Goal: Task Accomplishment & Management: Manage account settings

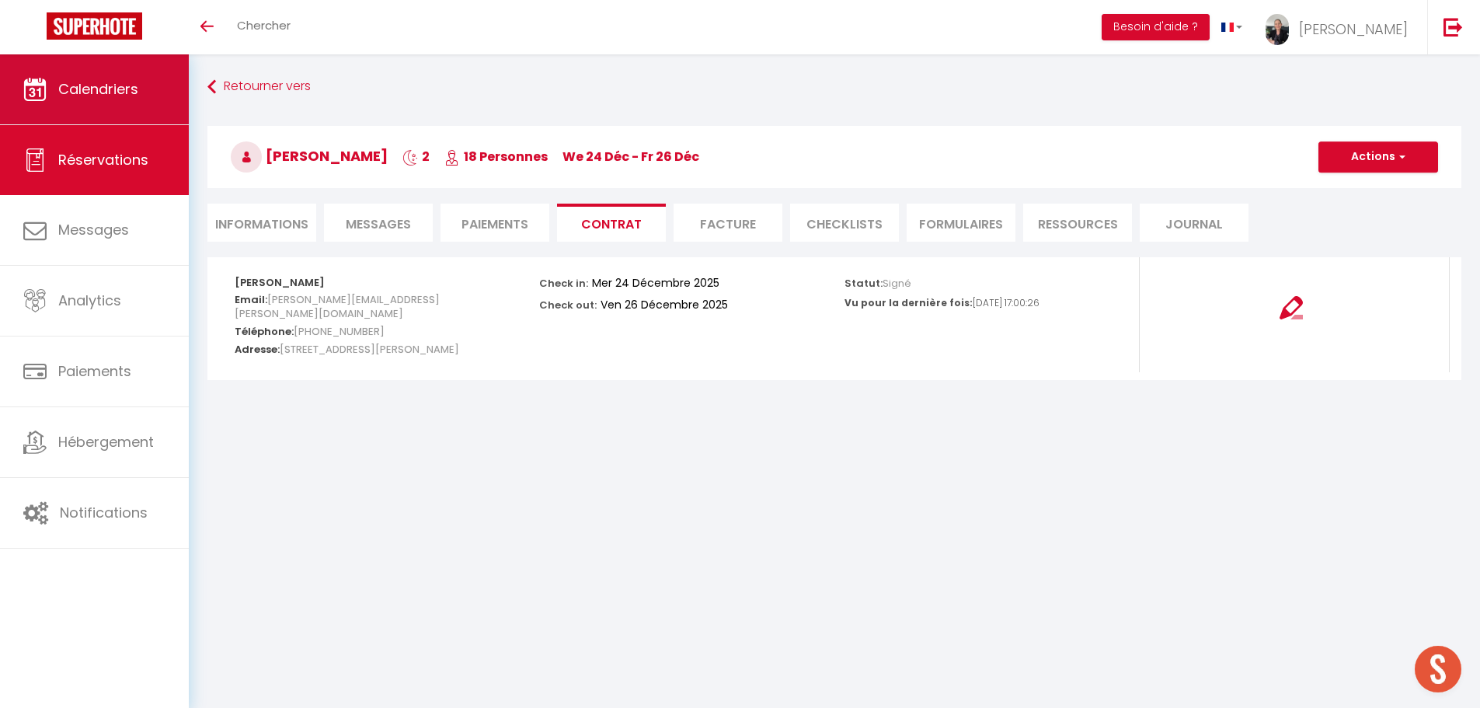
click at [113, 89] on span "Calendriers" at bounding box center [98, 88] width 80 height 19
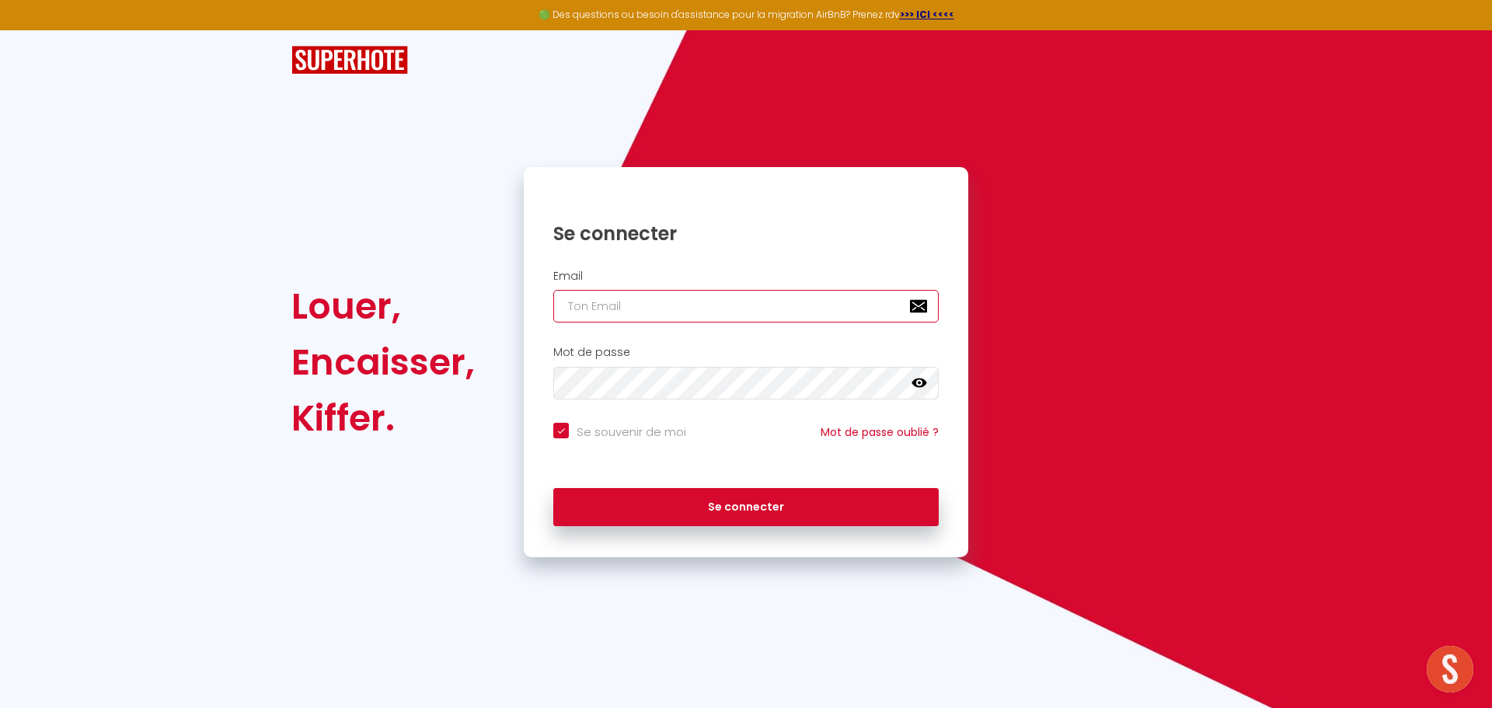
click at [634, 312] on input "email" at bounding box center [745, 306] width 385 height 33
type input "[EMAIL_ADDRESS][DOMAIN_NAME]"
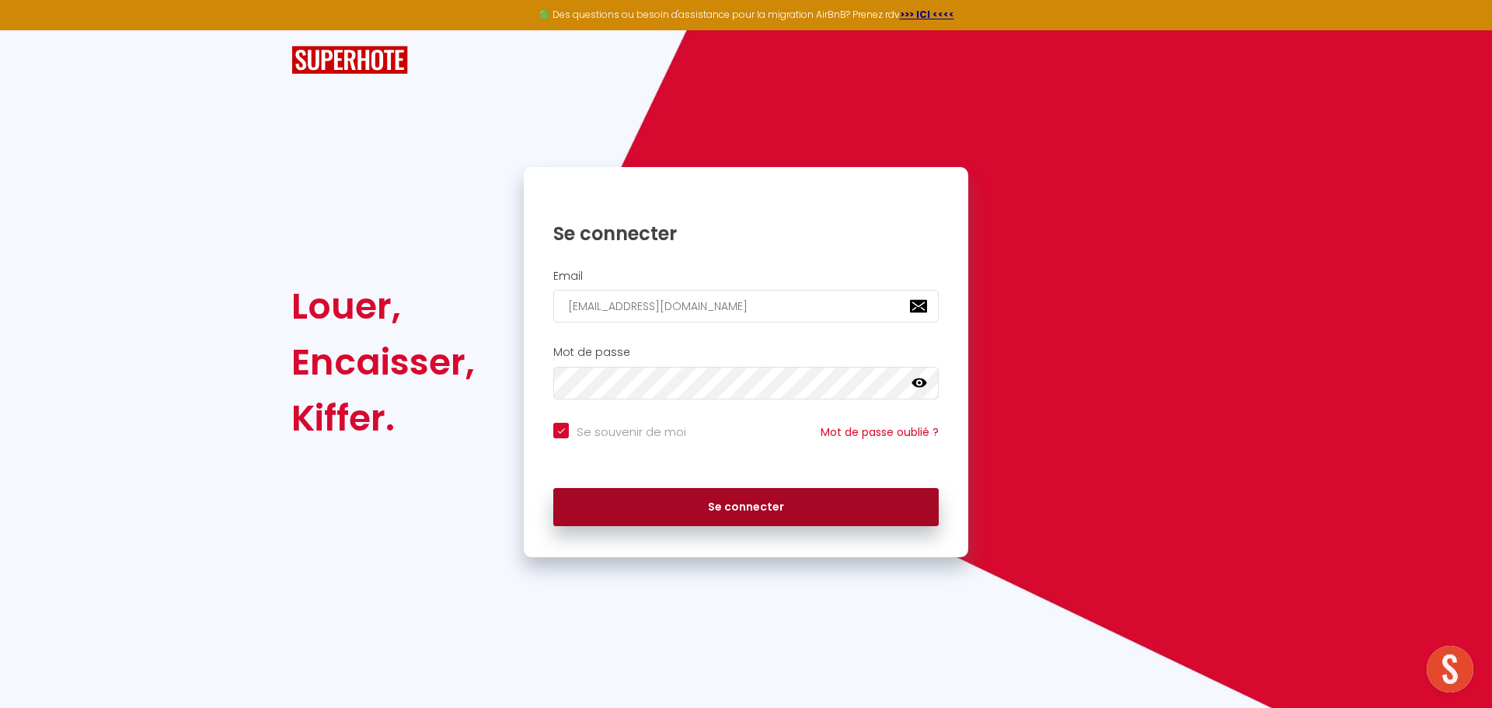
click at [723, 505] on button "Se connecter" at bounding box center [745, 507] width 385 height 39
checkbox input "true"
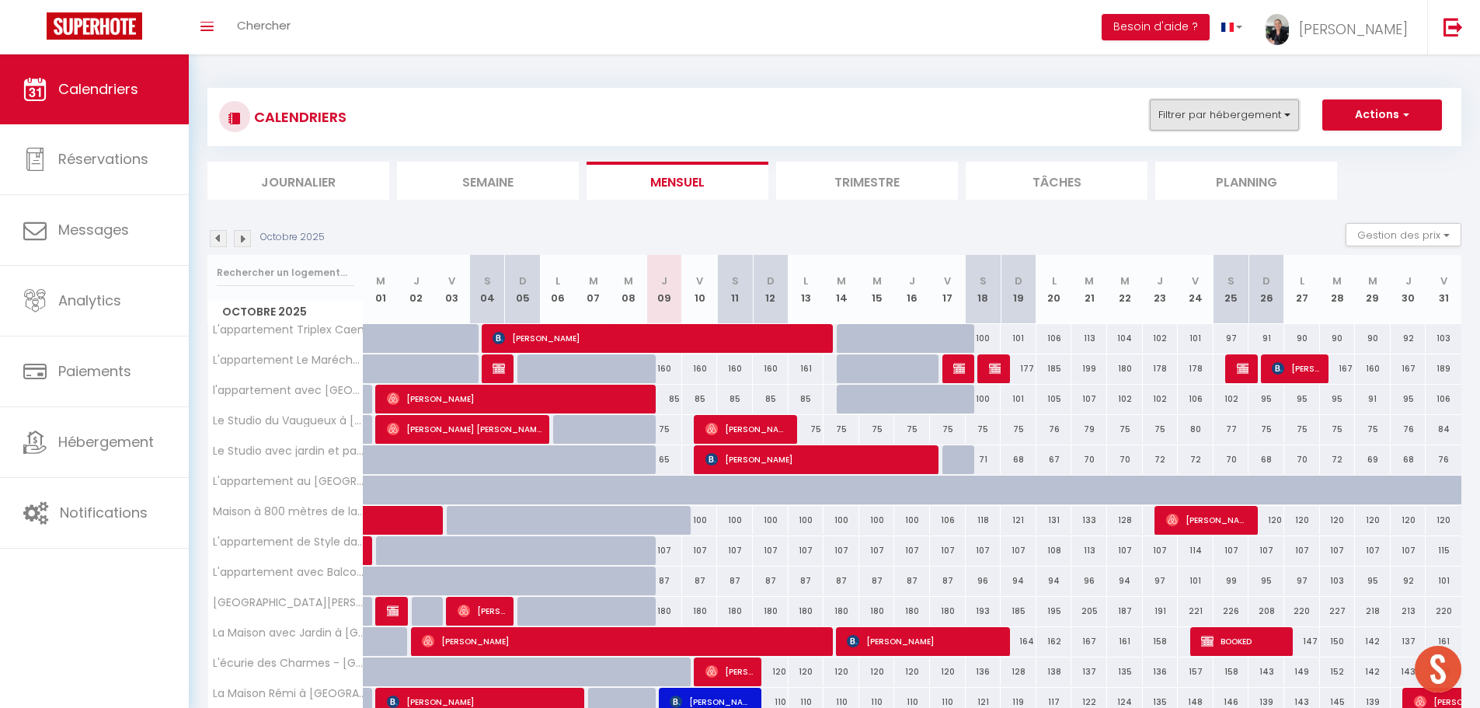
click at [1264, 121] on button "Filtrer par hébergement" at bounding box center [1224, 114] width 149 height 31
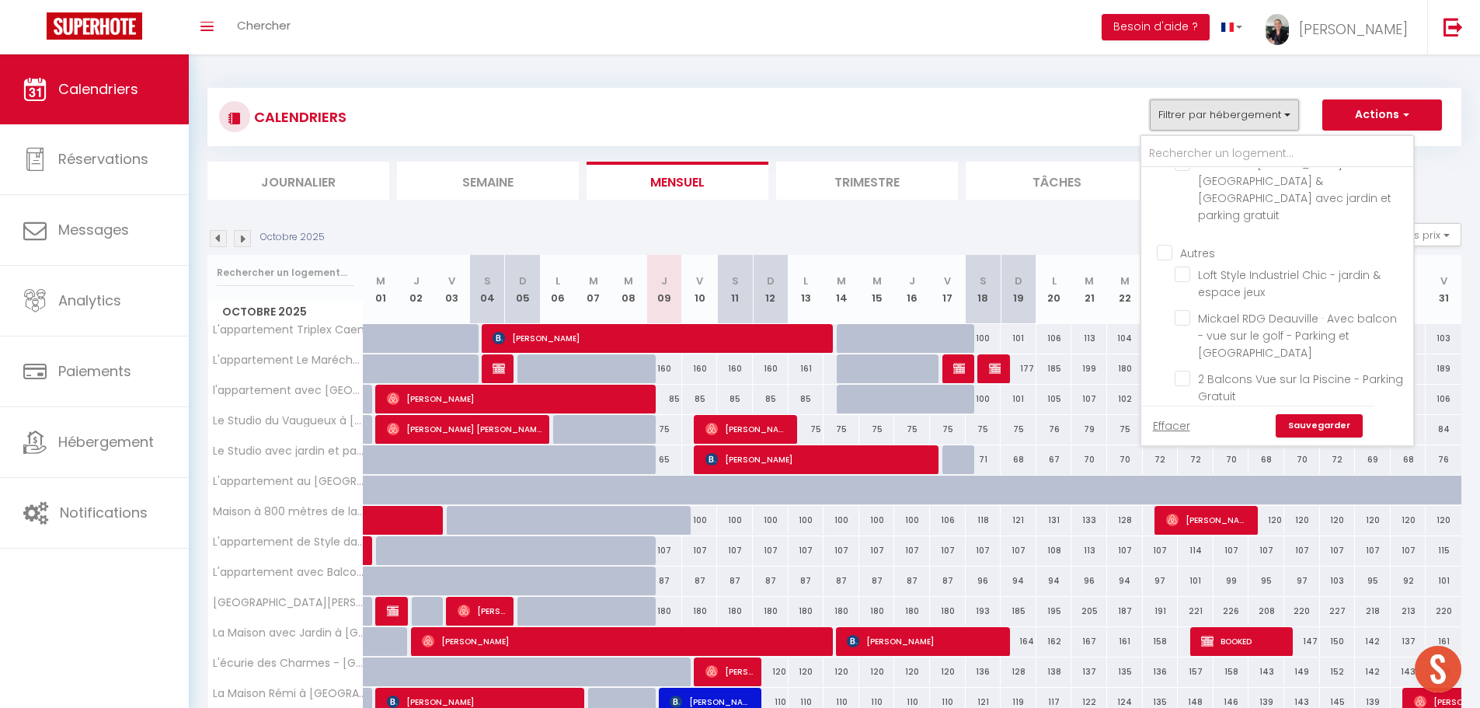
scroll to position [2490, 0]
click at [1185, 492] on input "Mickael RDG Deauville · Avec balcon - vue sur le golf - Parking et [GEOGRAPHIC_…" at bounding box center [1291, 500] width 233 height 16
checkbox input "true"
checkbox input "false"
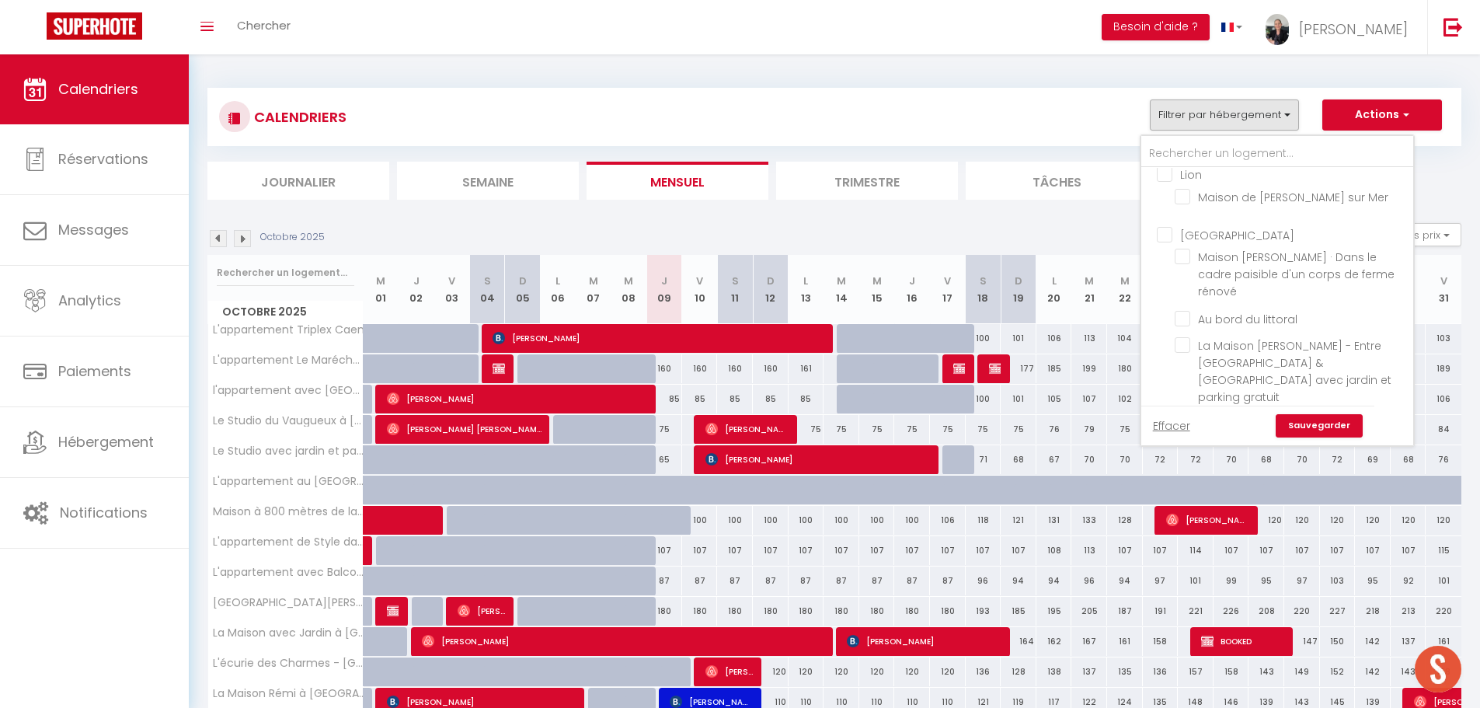
checkbox input "false"
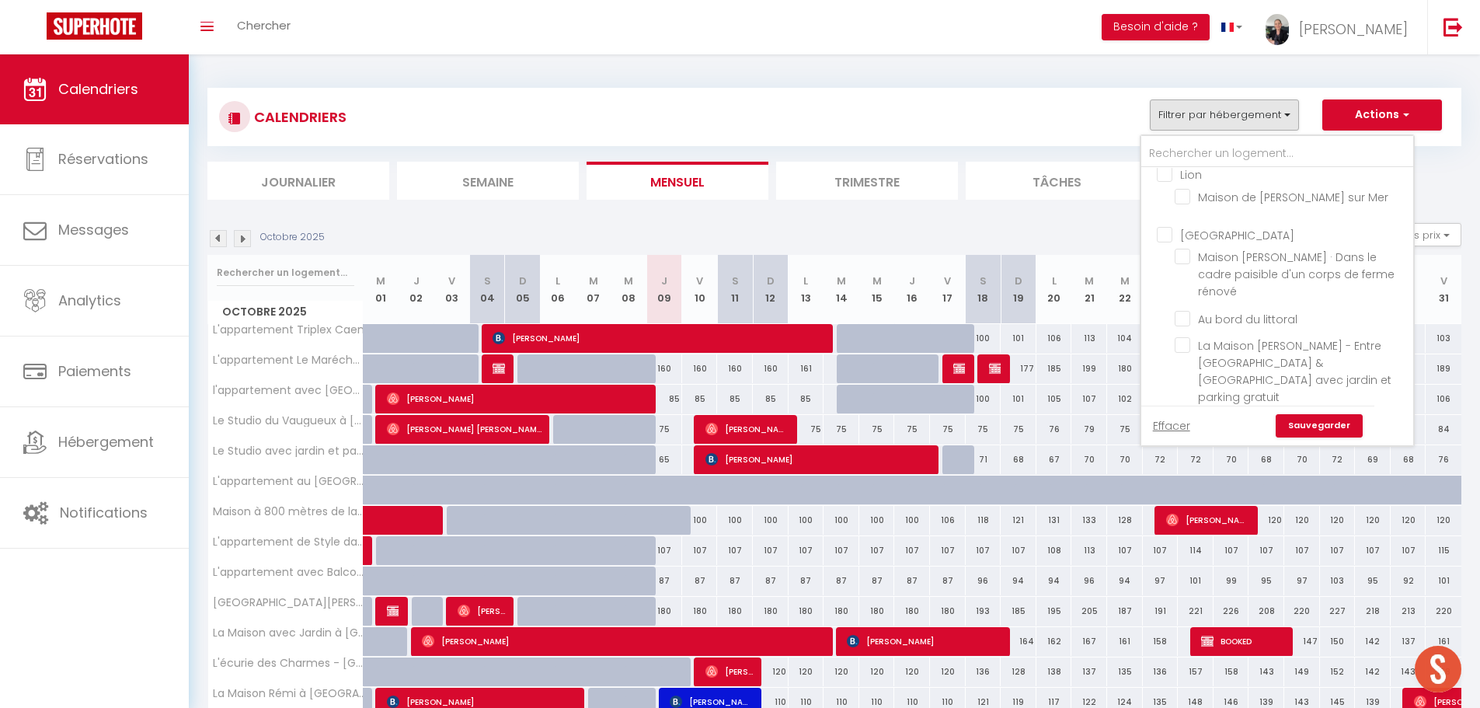
checkbox input "false"
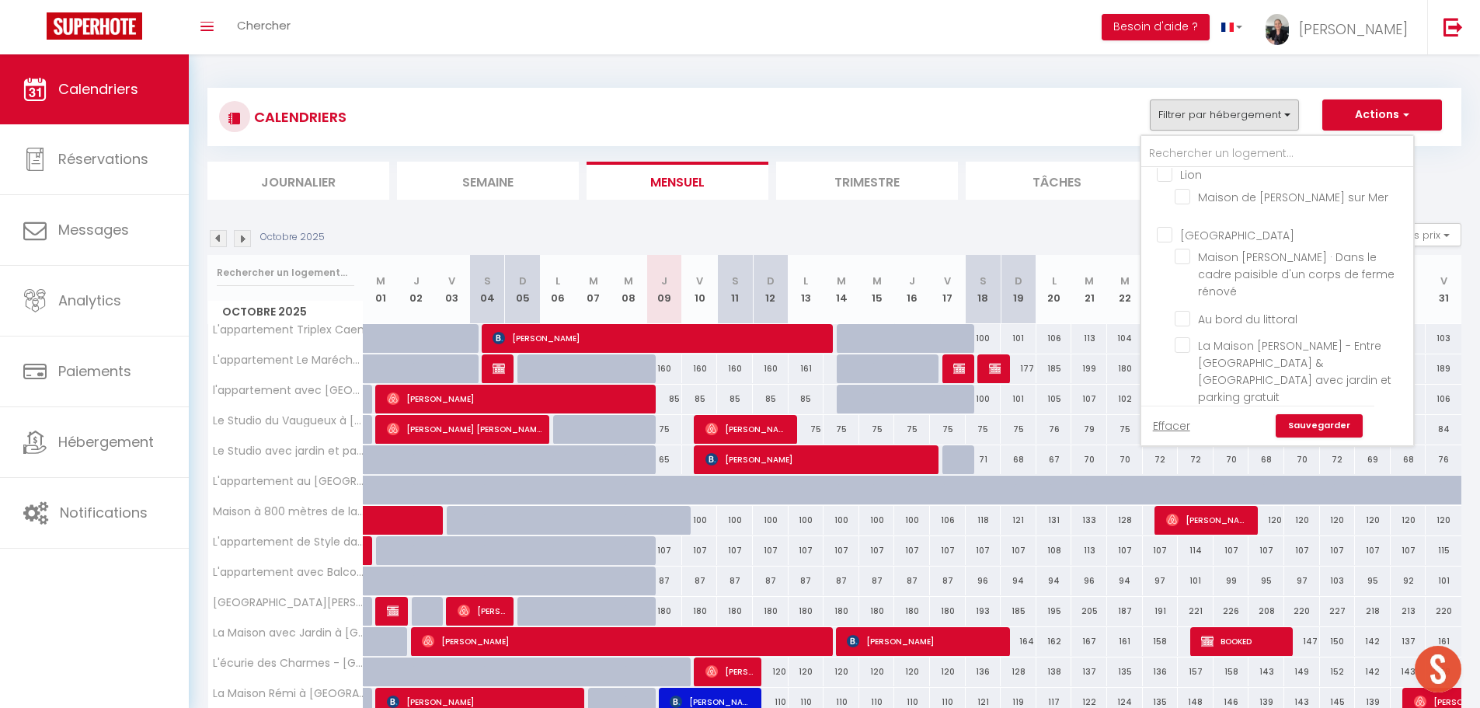
checkbox input "false"
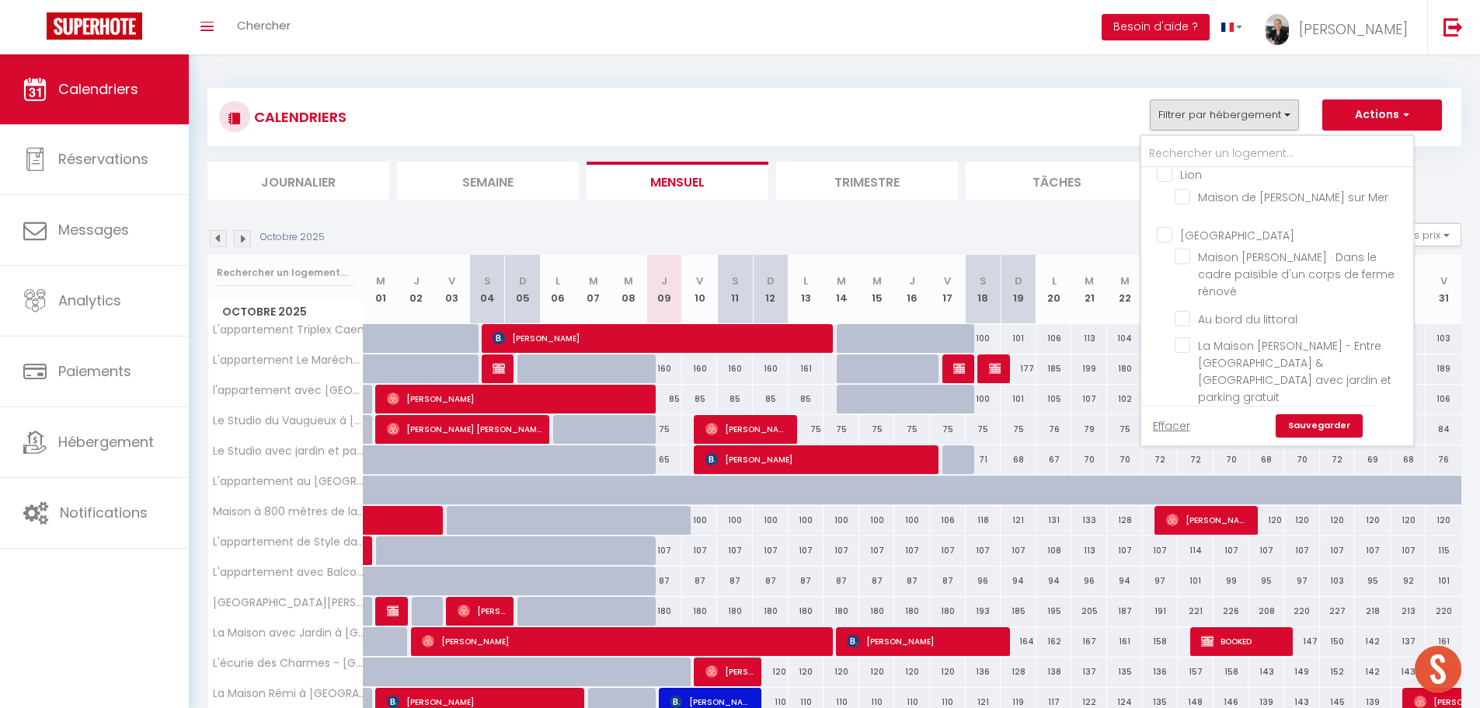
checkbox input "false"
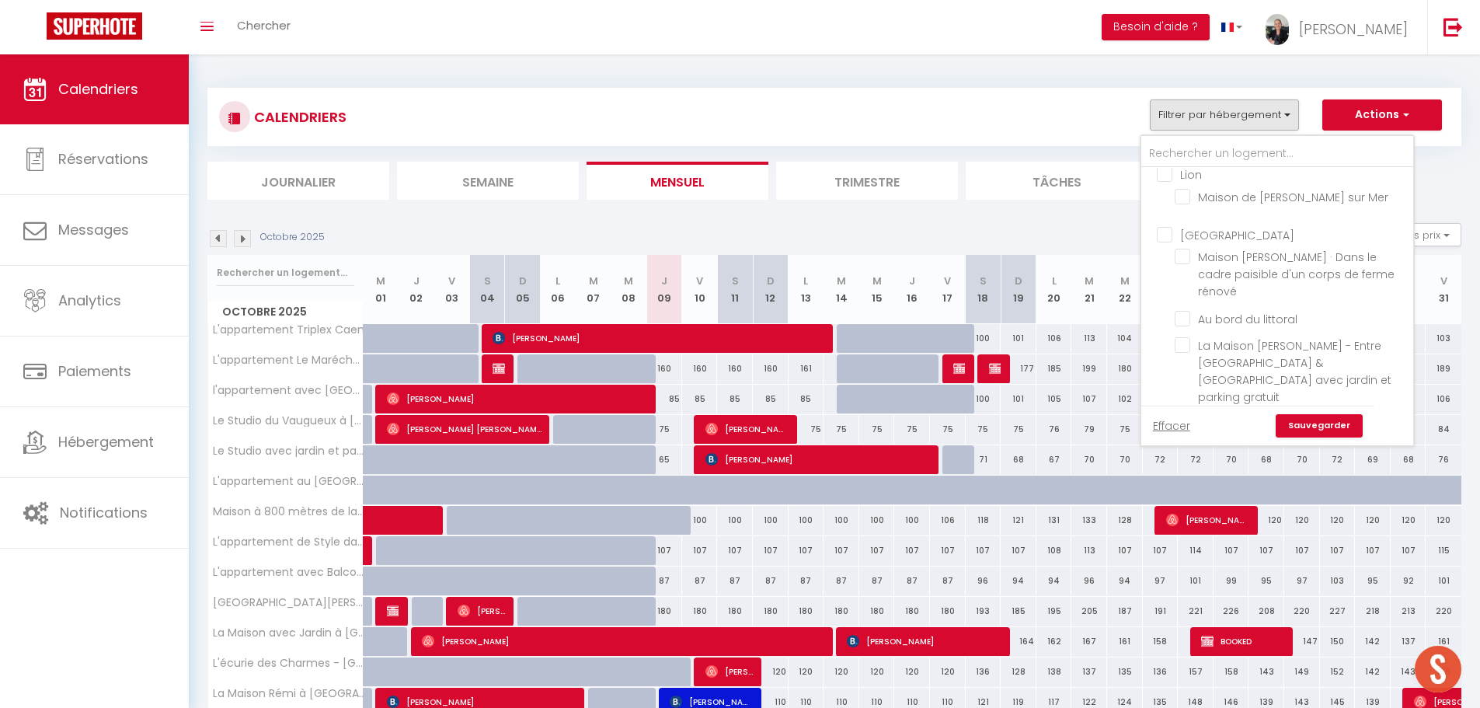
checkbox input "false"
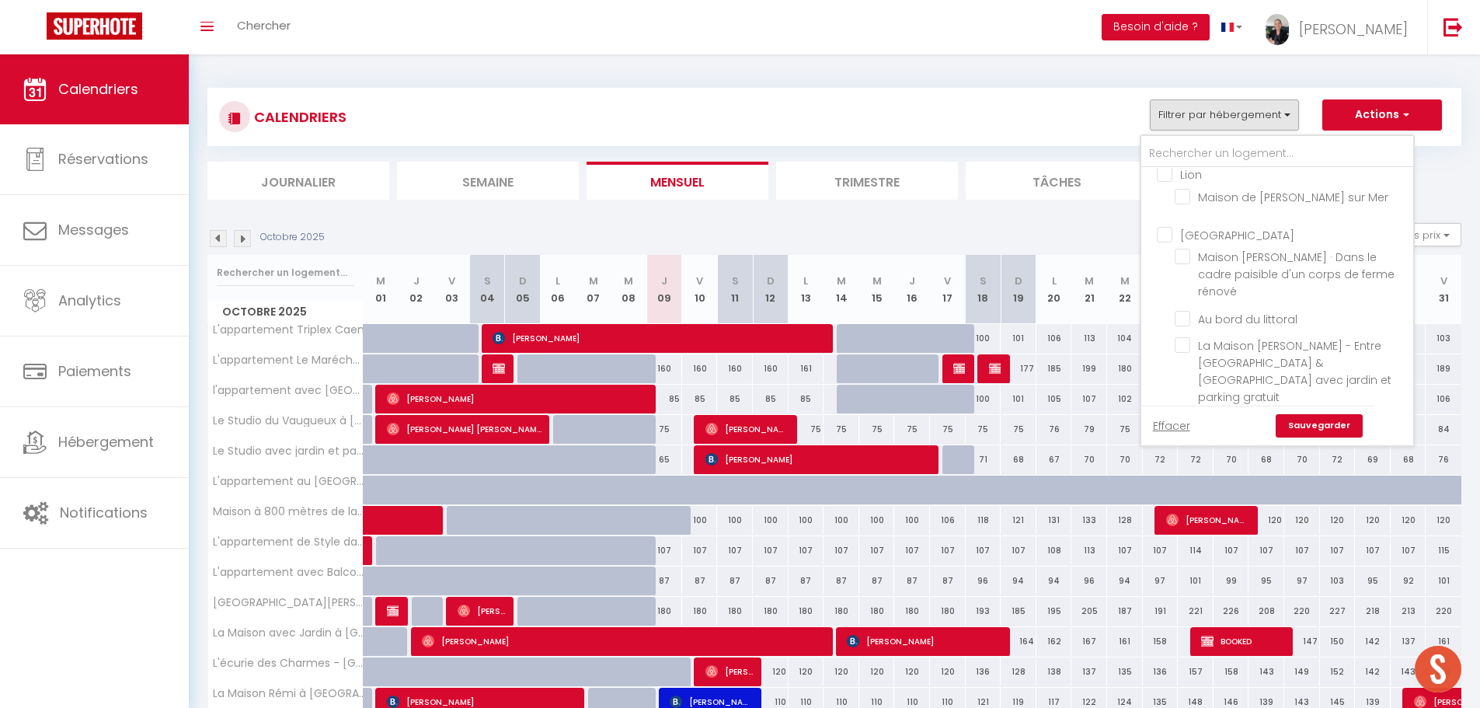
checkbox input "false"
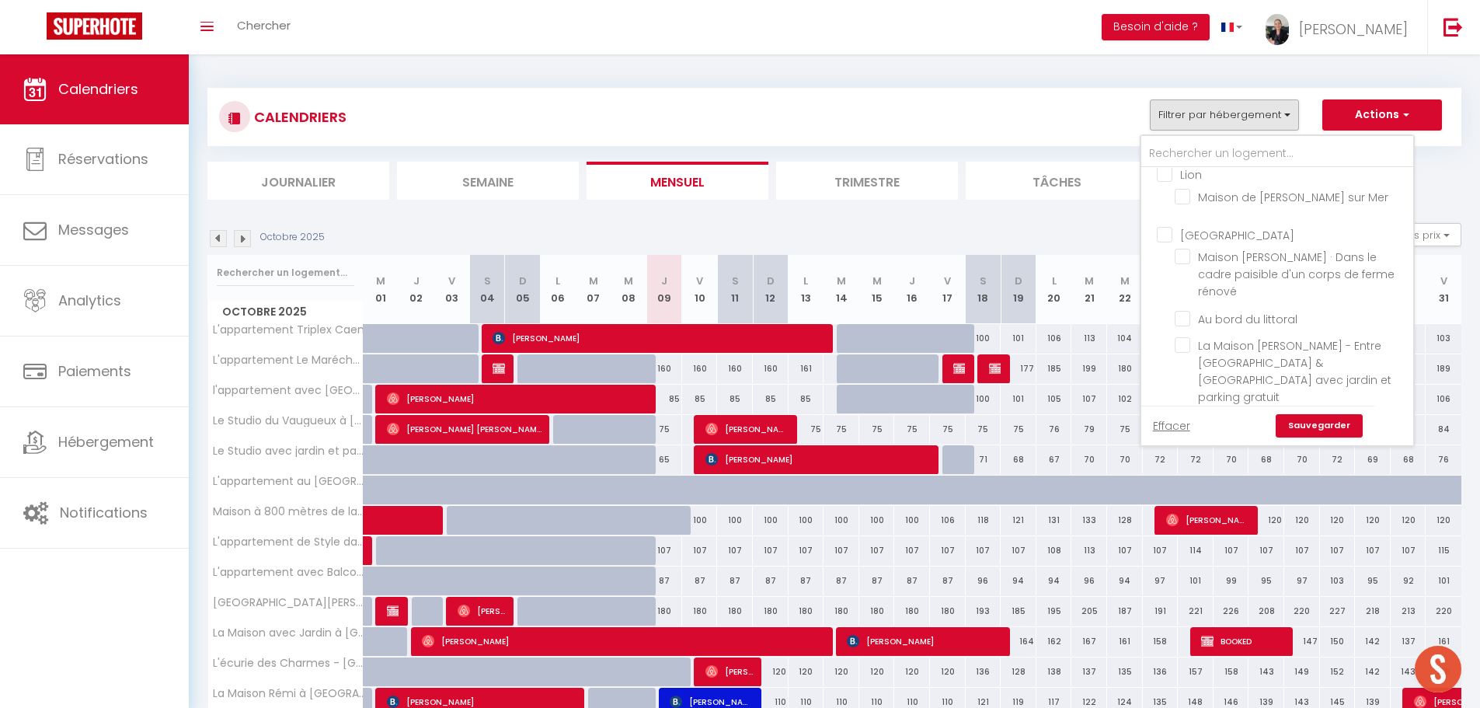
checkbox input "false"
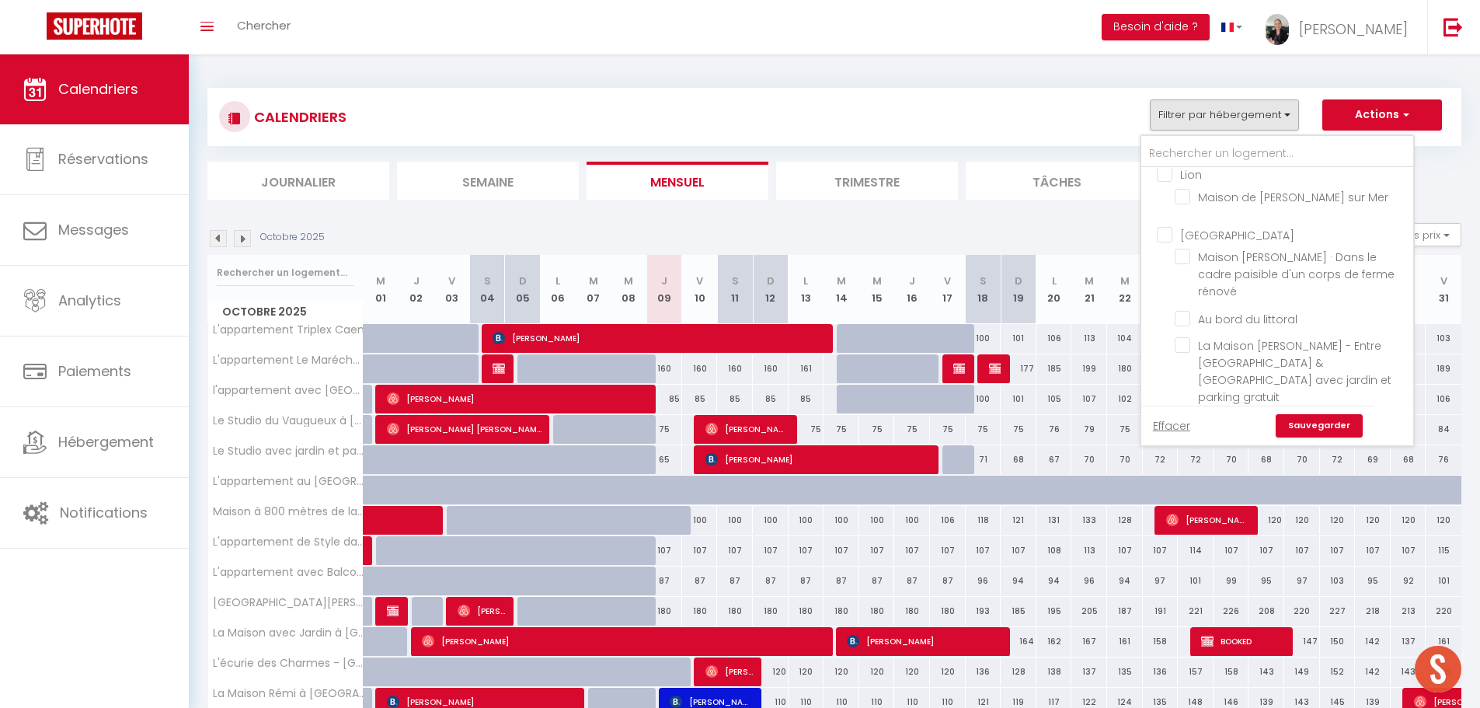
checkbox input "false"
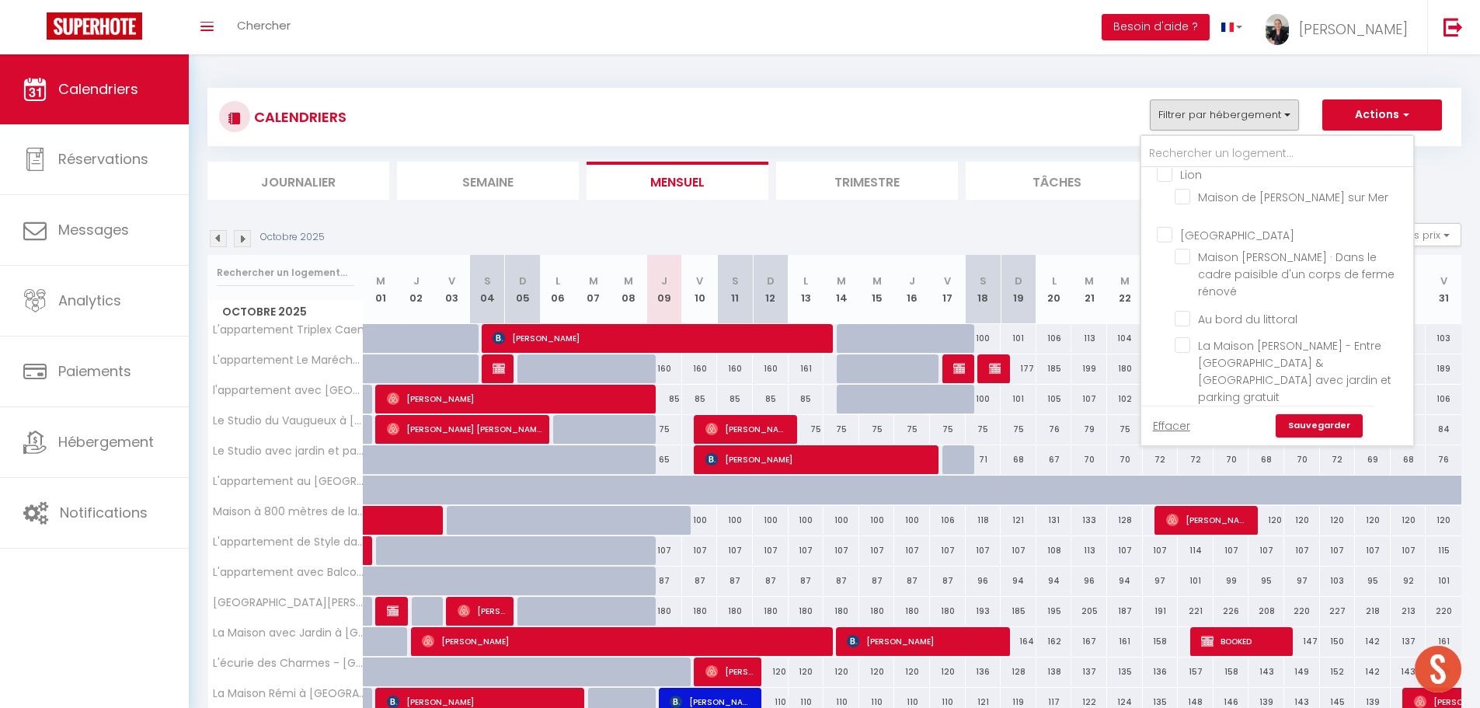
checkbox input "false"
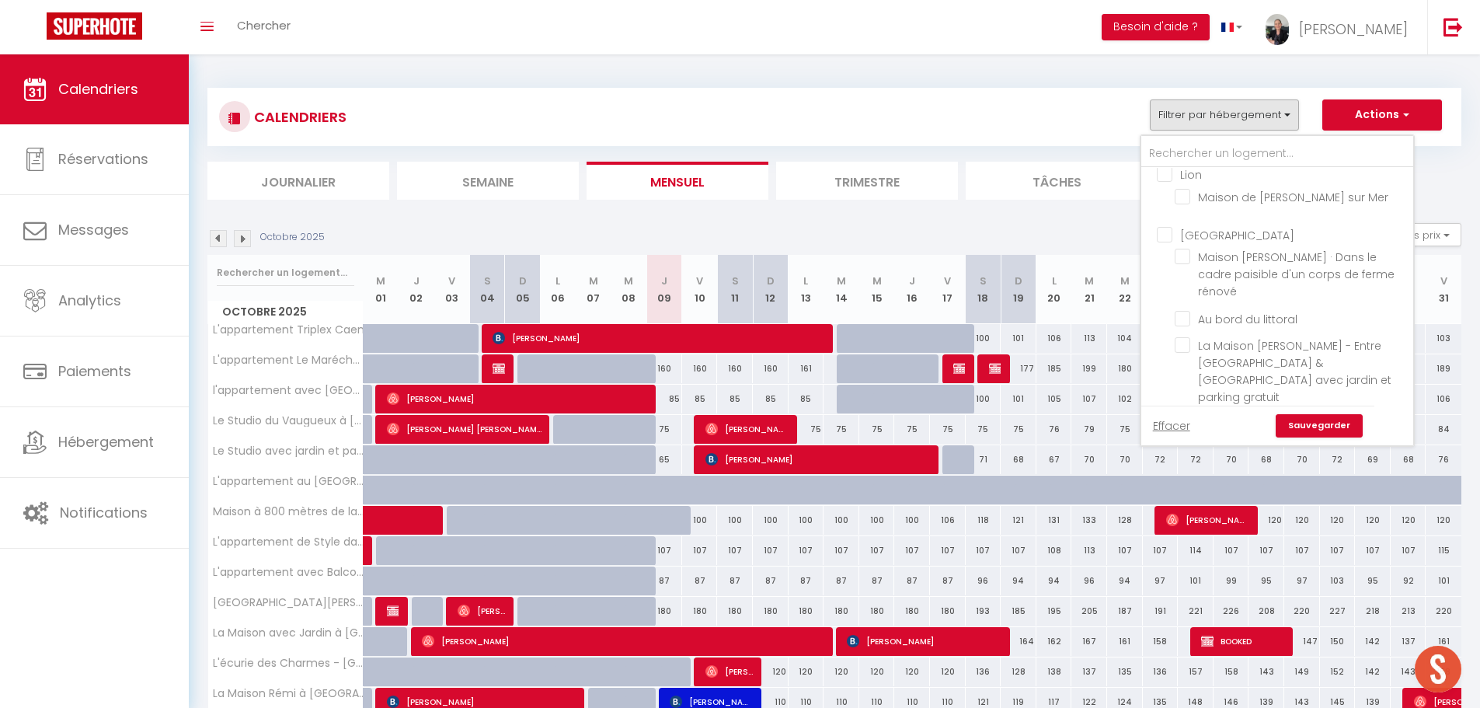
checkbox input "false"
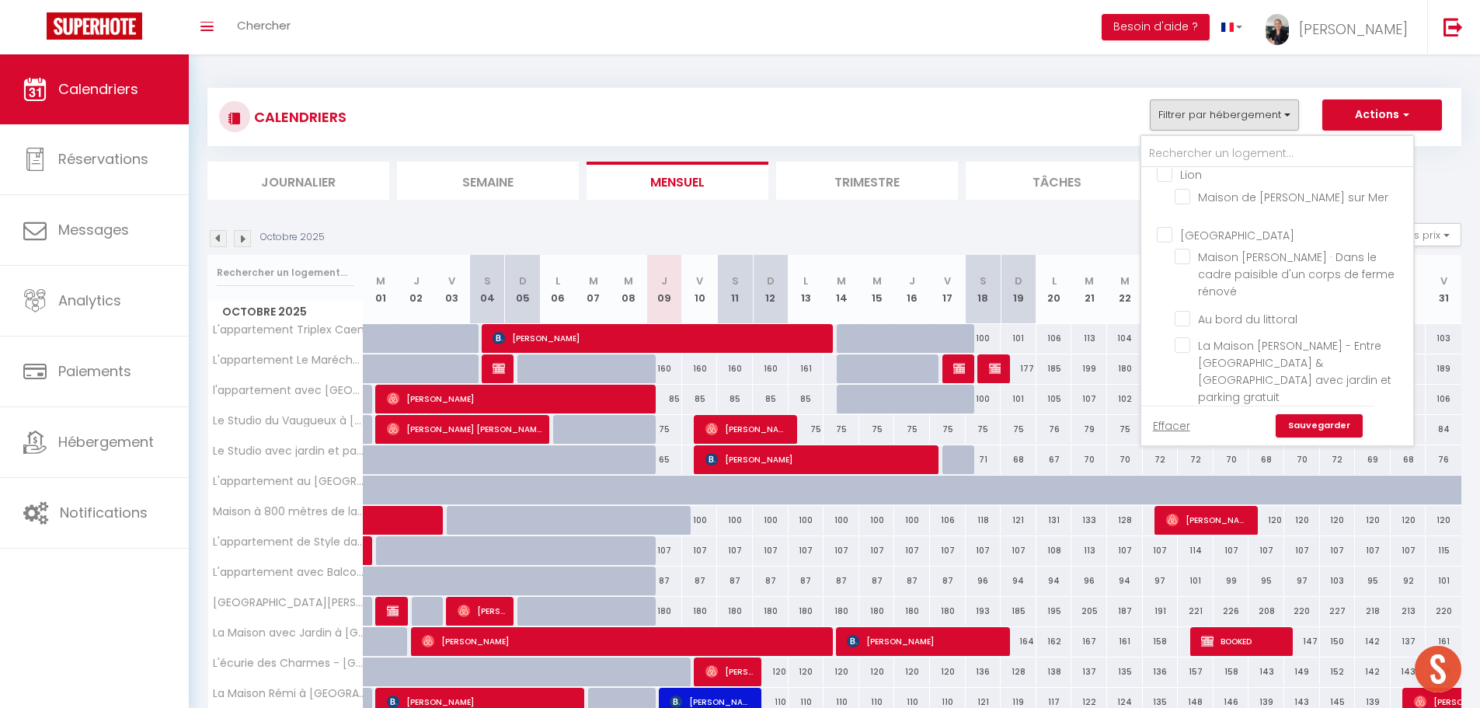
checkbox input "false"
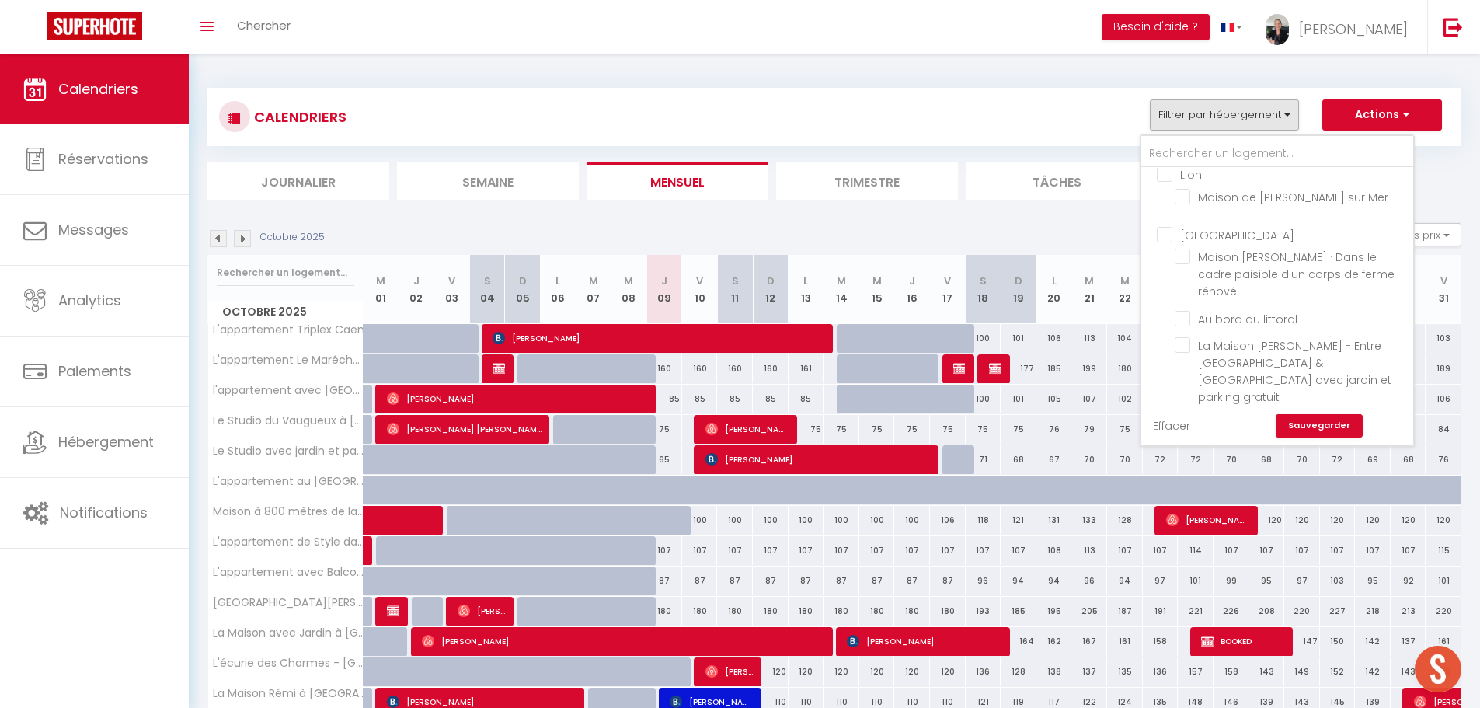
click at [1301, 424] on link "Sauvegarder" at bounding box center [1319, 425] width 87 height 23
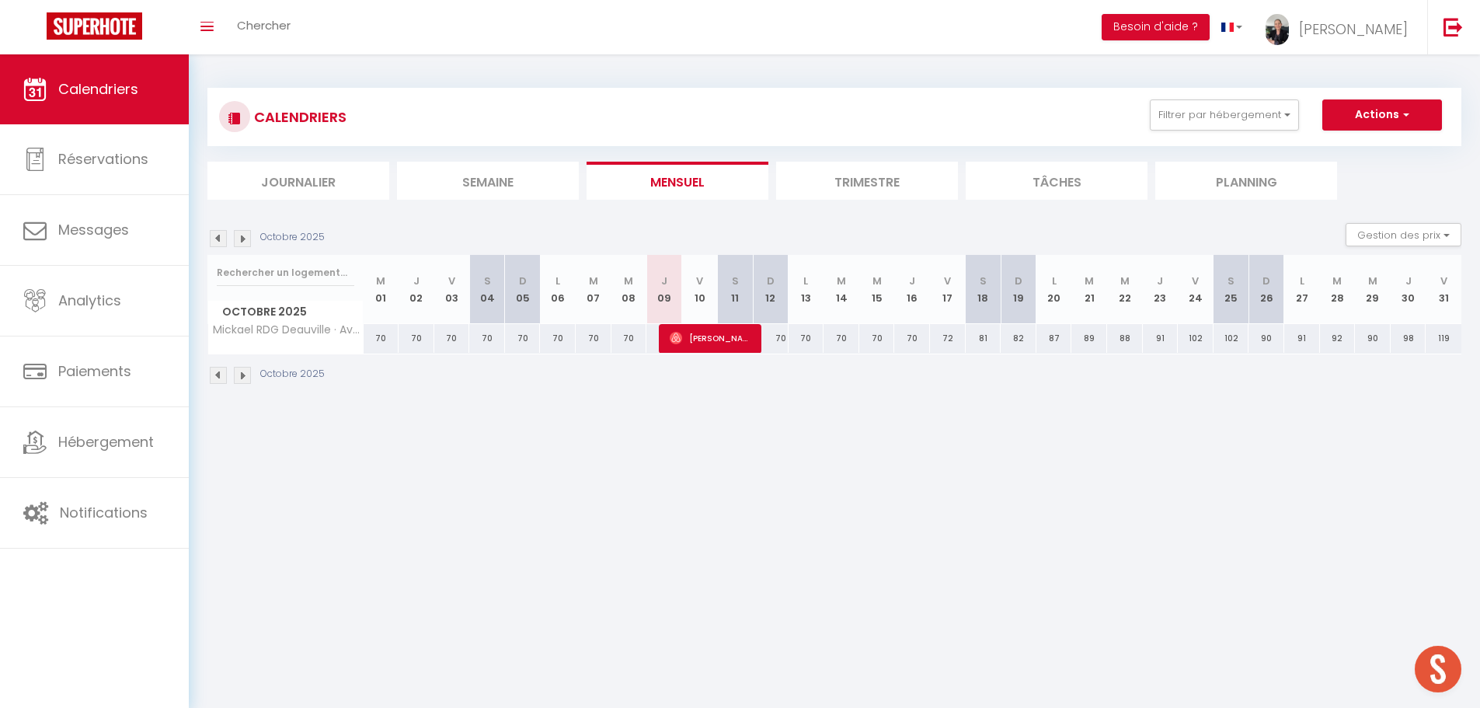
click at [433, 486] on body "🟢 Des questions ou besoin d'assistance pour la migration AirBnB? Prenez rdv >>>…" at bounding box center [740, 408] width 1480 height 708
click at [1269, 117] on button "Filtrer par hébergement" at bounding box center [1224, 114] width 149 height 31
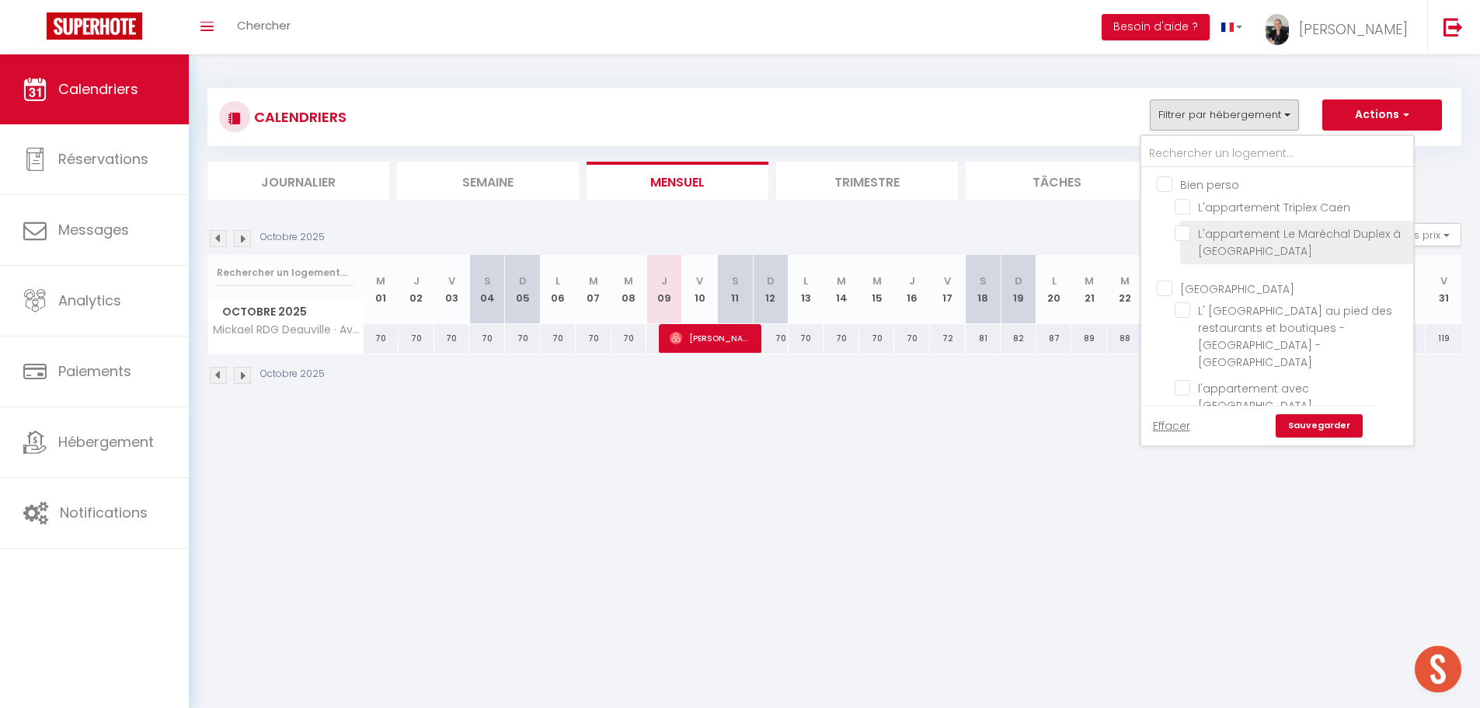
click at [1181, 236] on input "L'appartement Le Maréchal Duplex à [GEOGRAPHIC_DATA]" at bounding box center [1291, 233] width 233 height 16
checkbox input "true"
checkbox input "false"
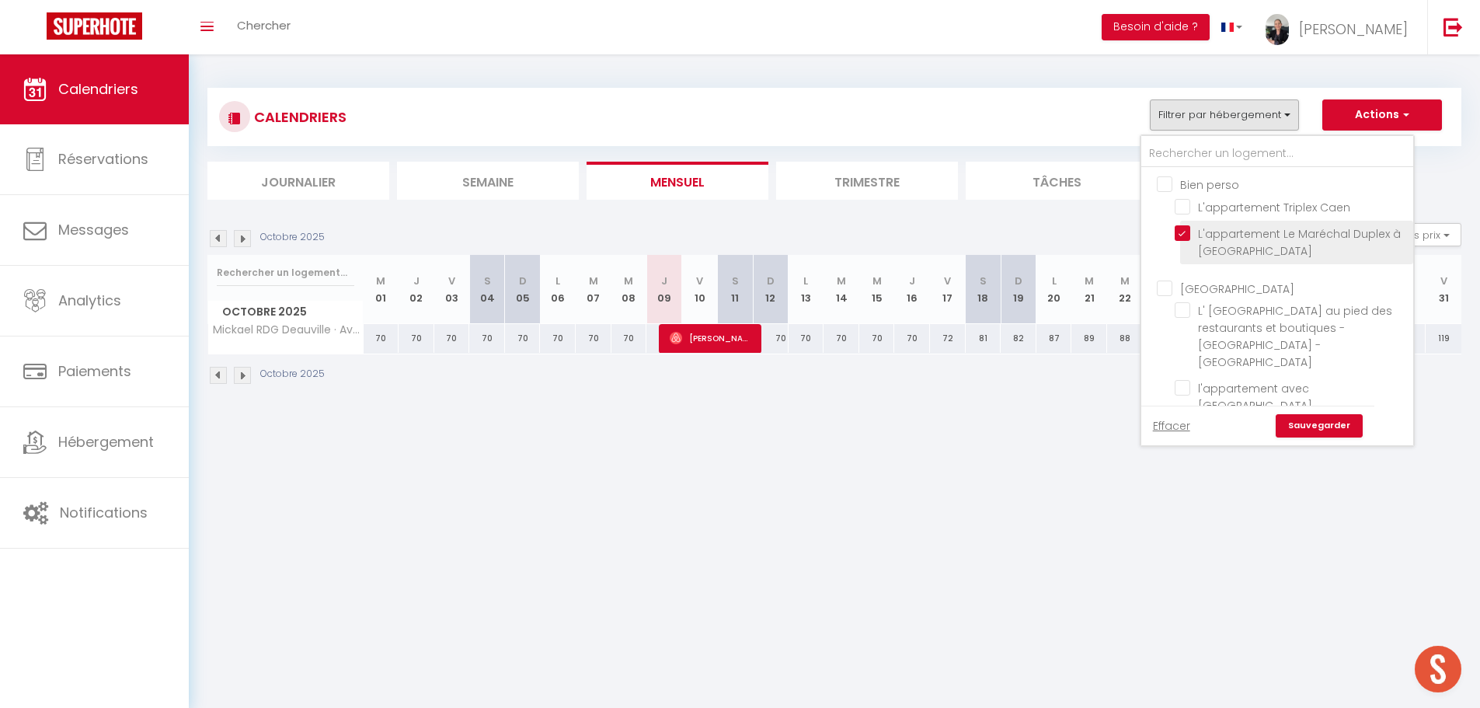
checkbox input "false"
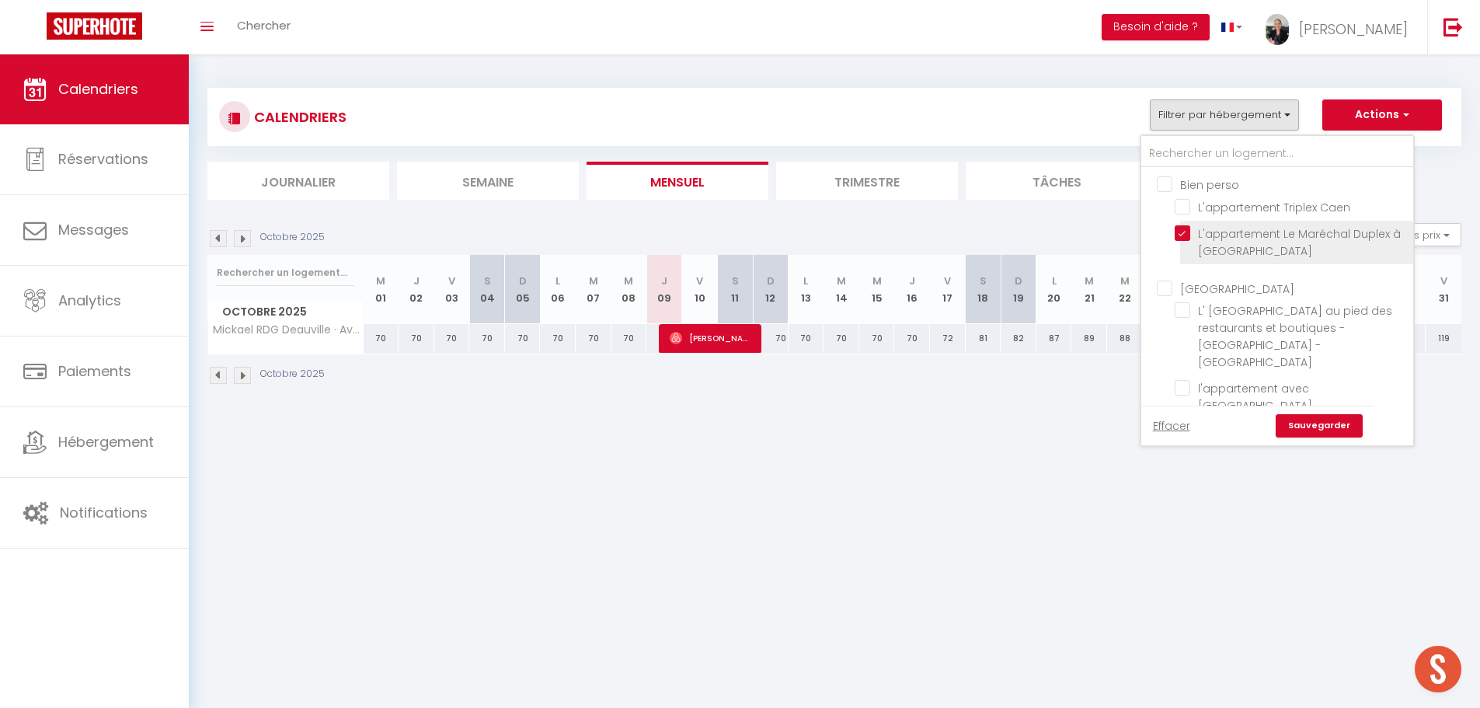
checkbox input "false"
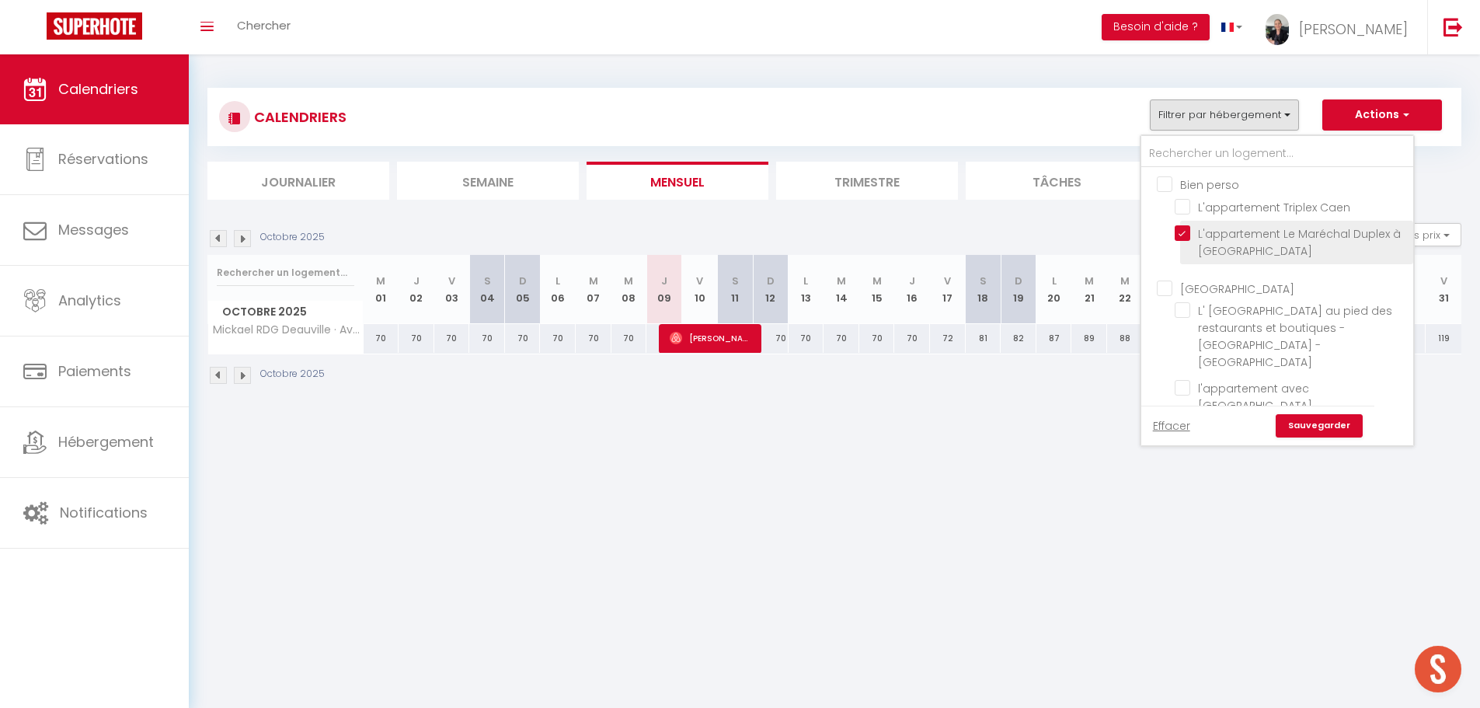
checkbox input "false"
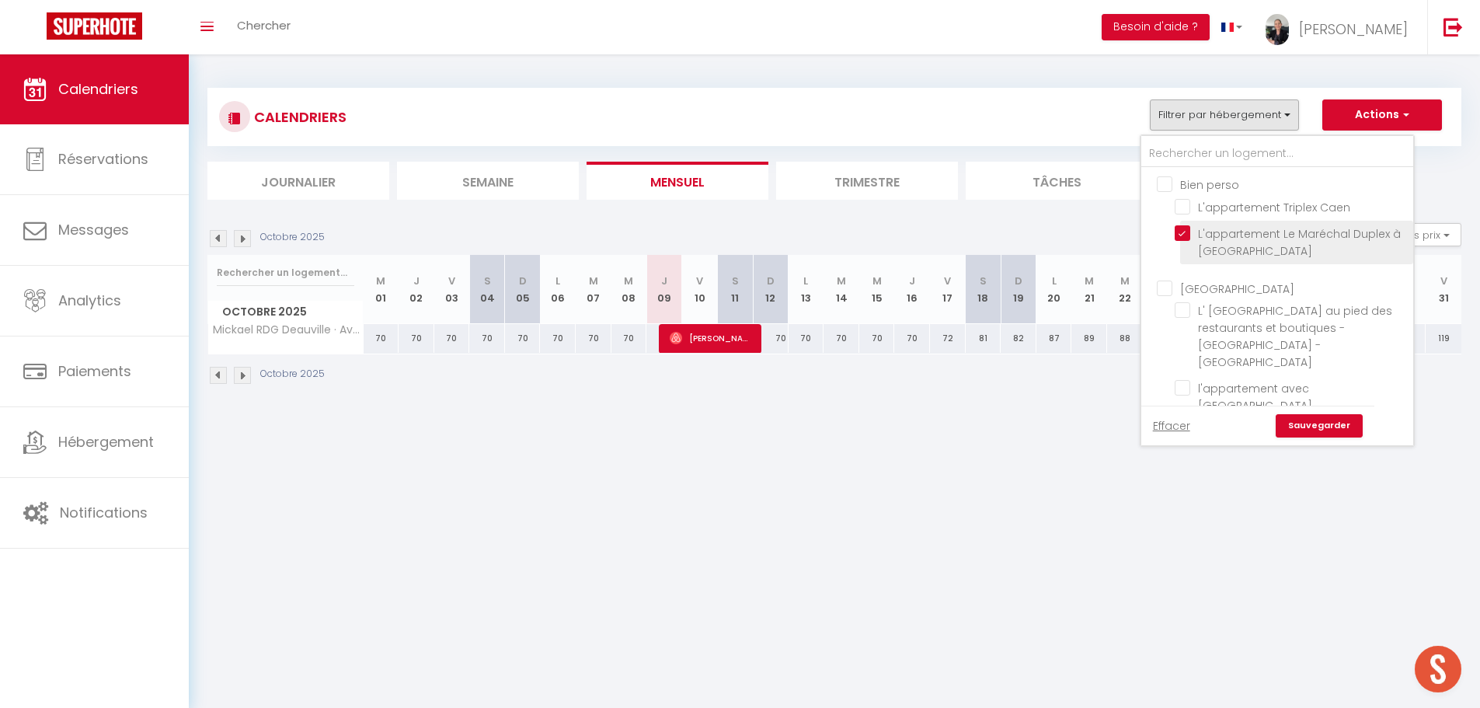
checkbox input "false"
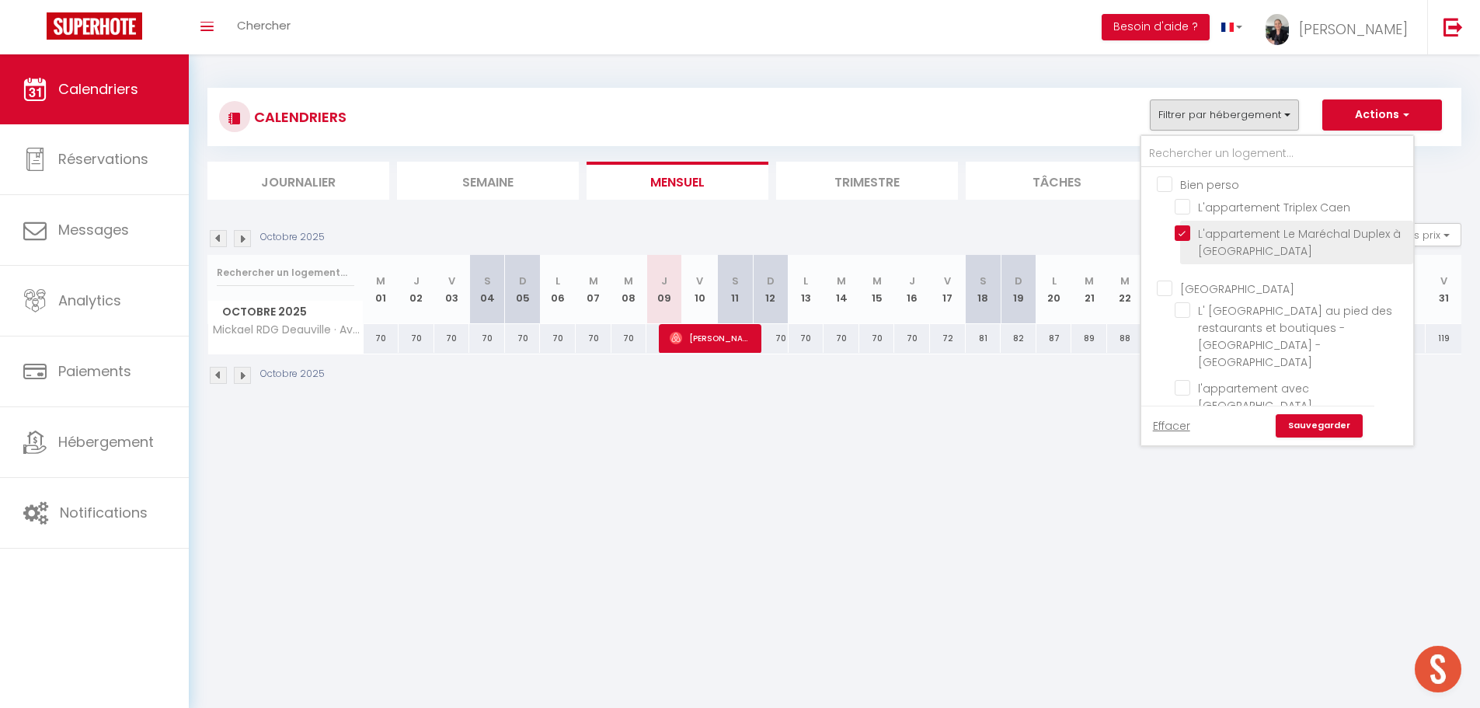
checkbox input "false"
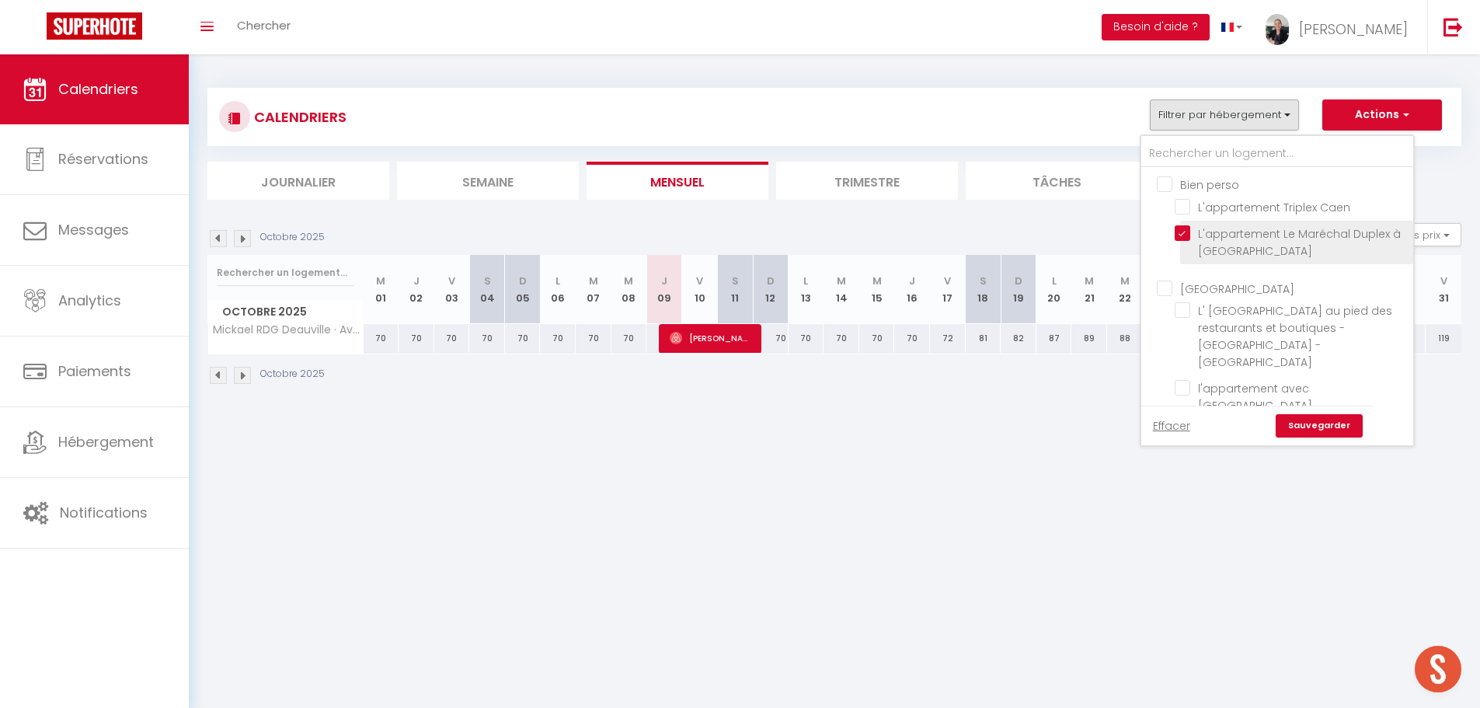
checkbox input "false"
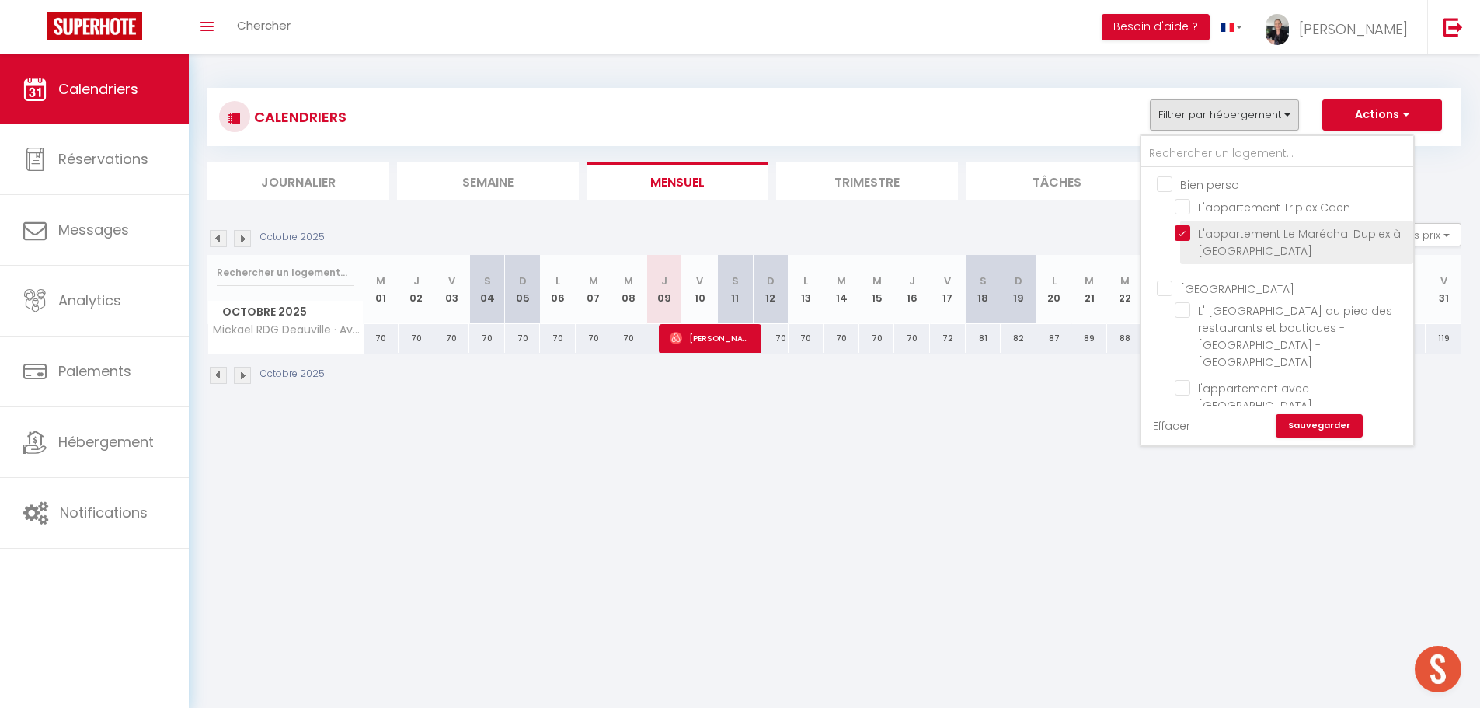
checkbox input "false"
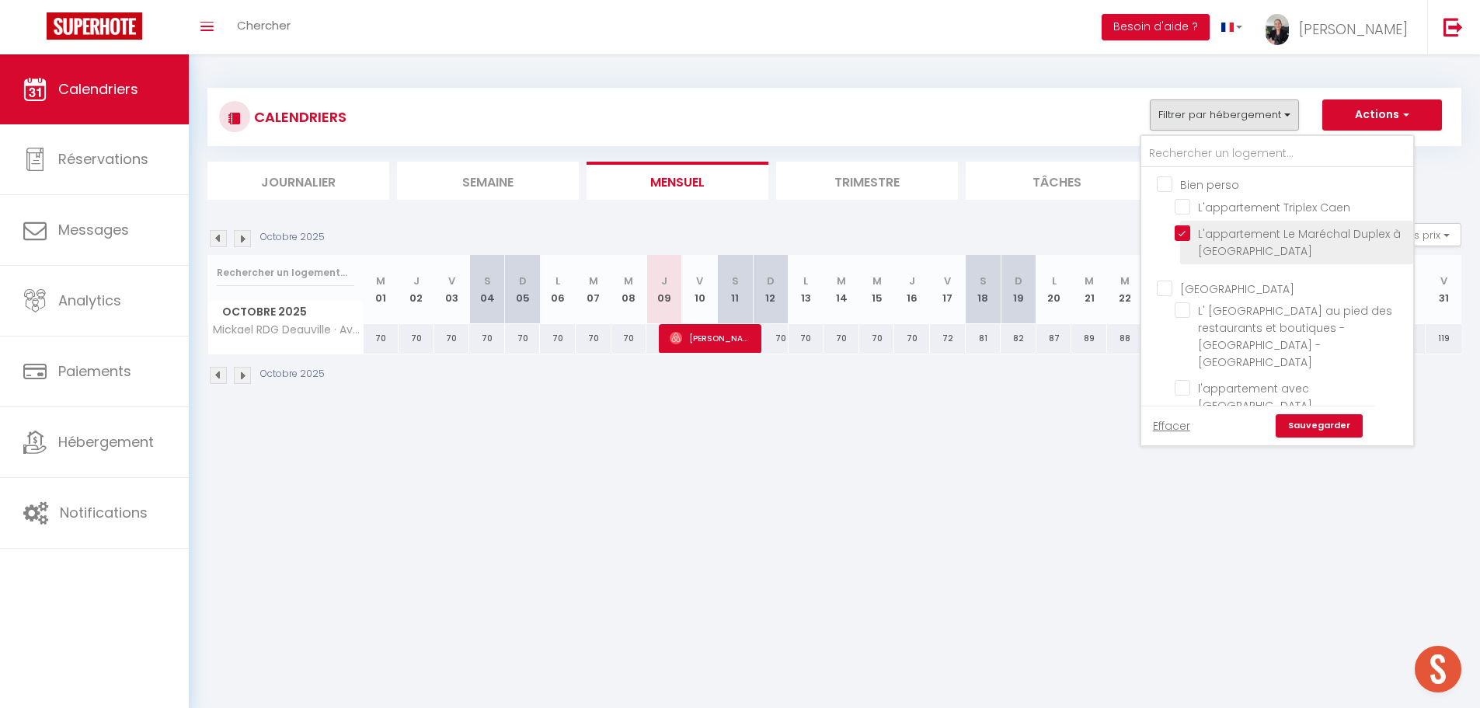
checkbox input "false"
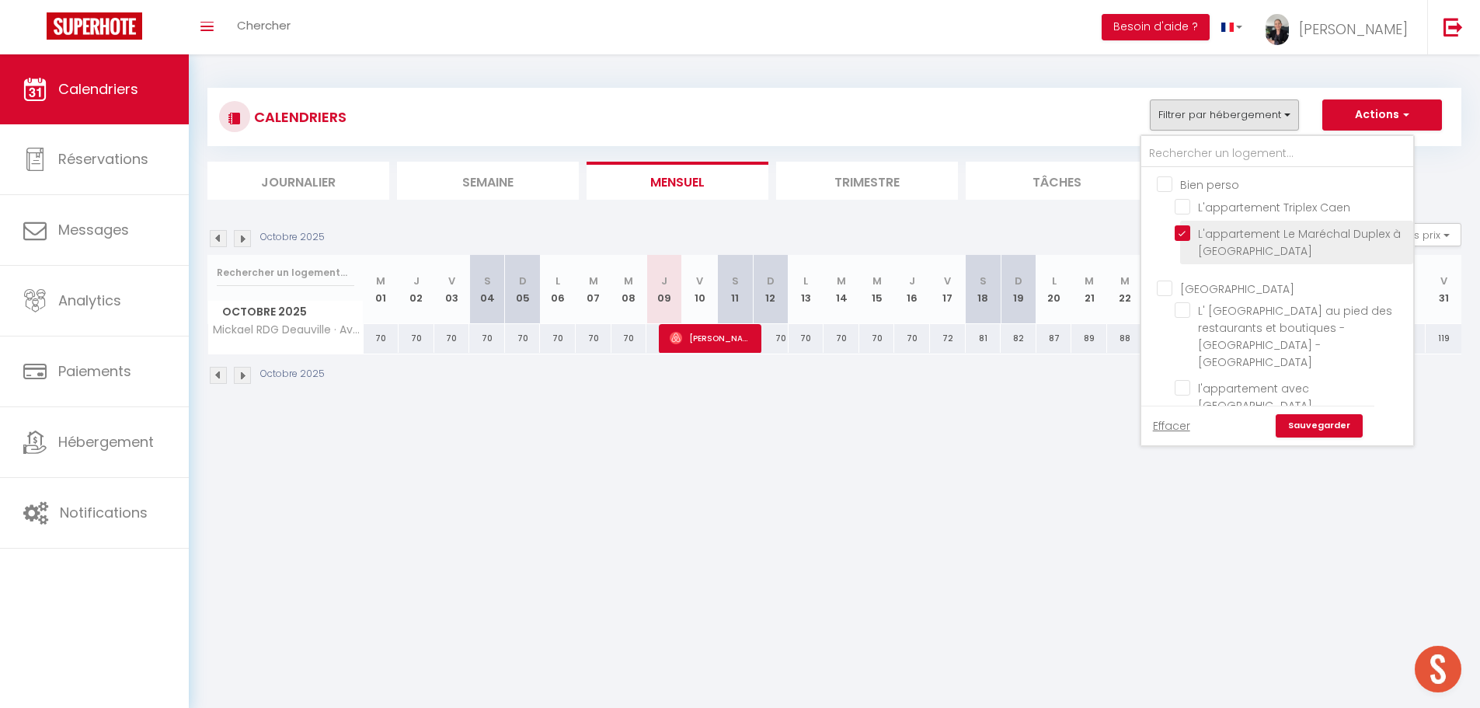
checkbox input "false"
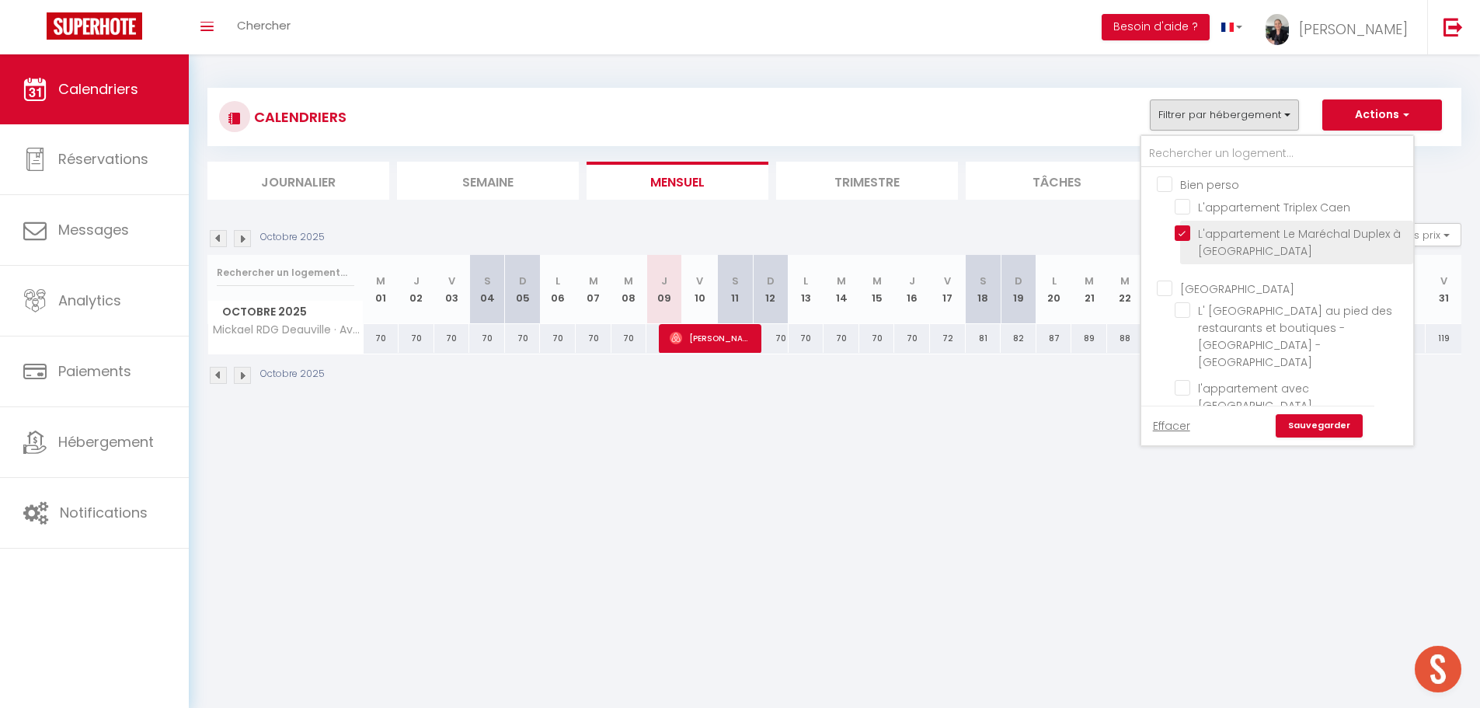
checkbox input "false"
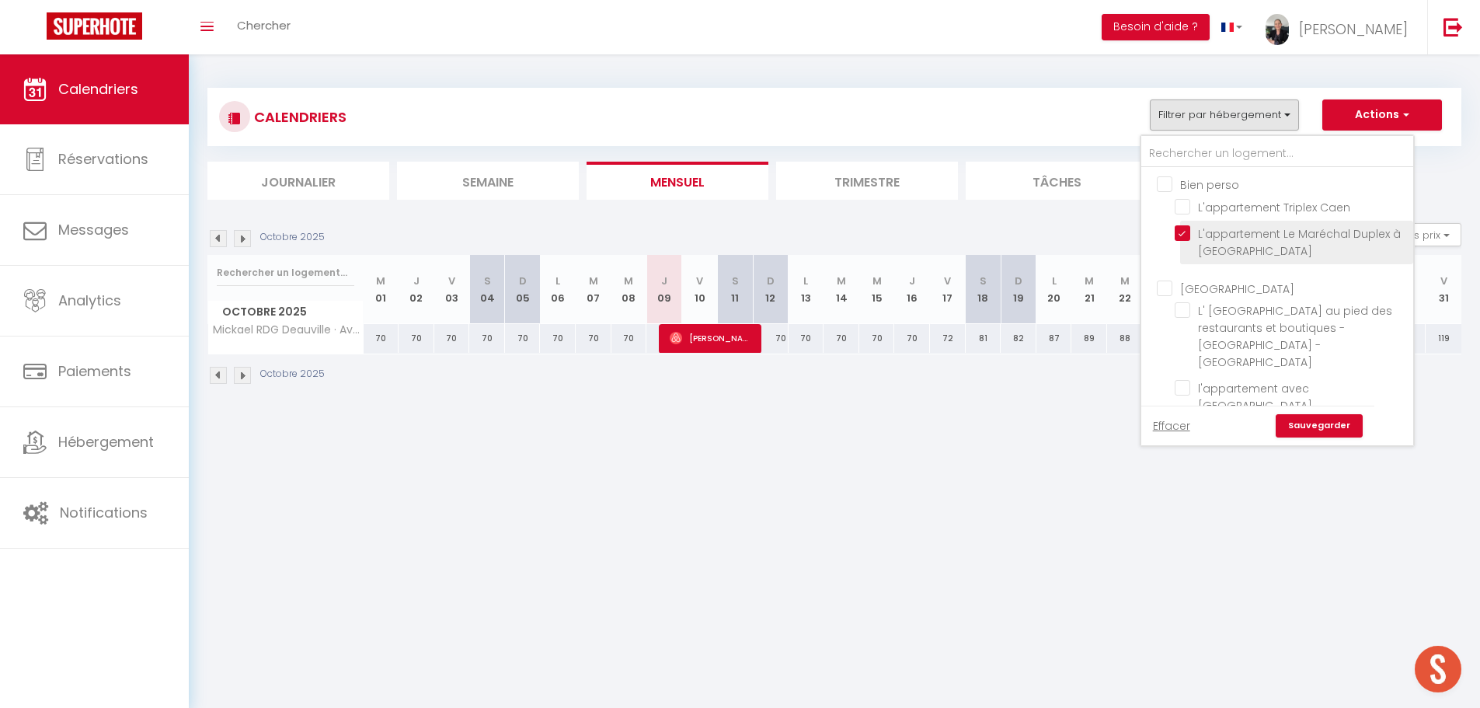
checkbox input "false"
click at [1307, 424] on link "Sauvegarder" at bounding box center [1319, 425] width 87 height 23
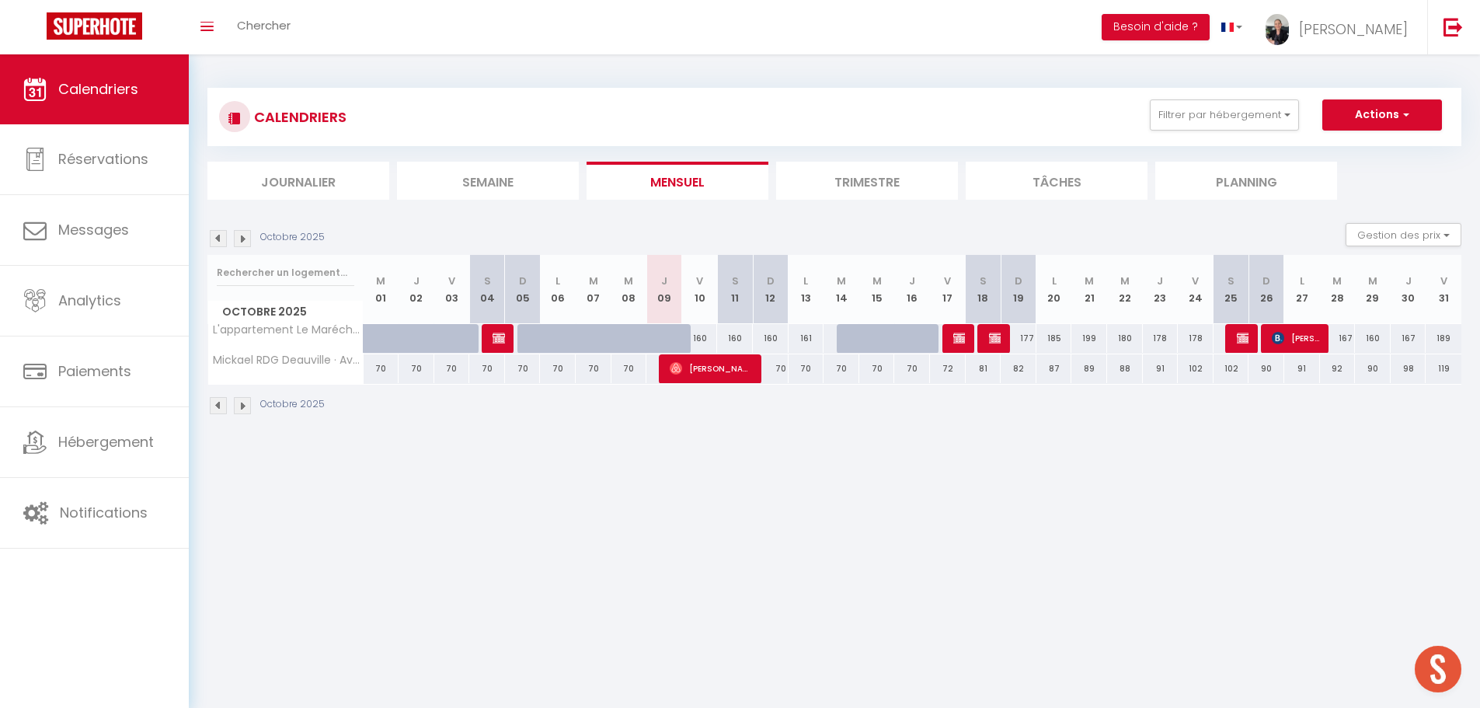
drag, startPoint x: 704, startPoint y: 340, endPoint x: 723, endPoint y: 341, distance: 19.4
click at [723, 341] on tr "L'appartement Le Maréchal Duplex à [GEOGRAPHIC_DATA] 160 160 160 160 [PERSON_NA…" at bounding box center [835, 338] width 1254 height 30
click at [700, 338] on div "160" at bounding box center [700, 338] width 36 height 29
type input "160"
type input "Ven 10 Octobre 2025"
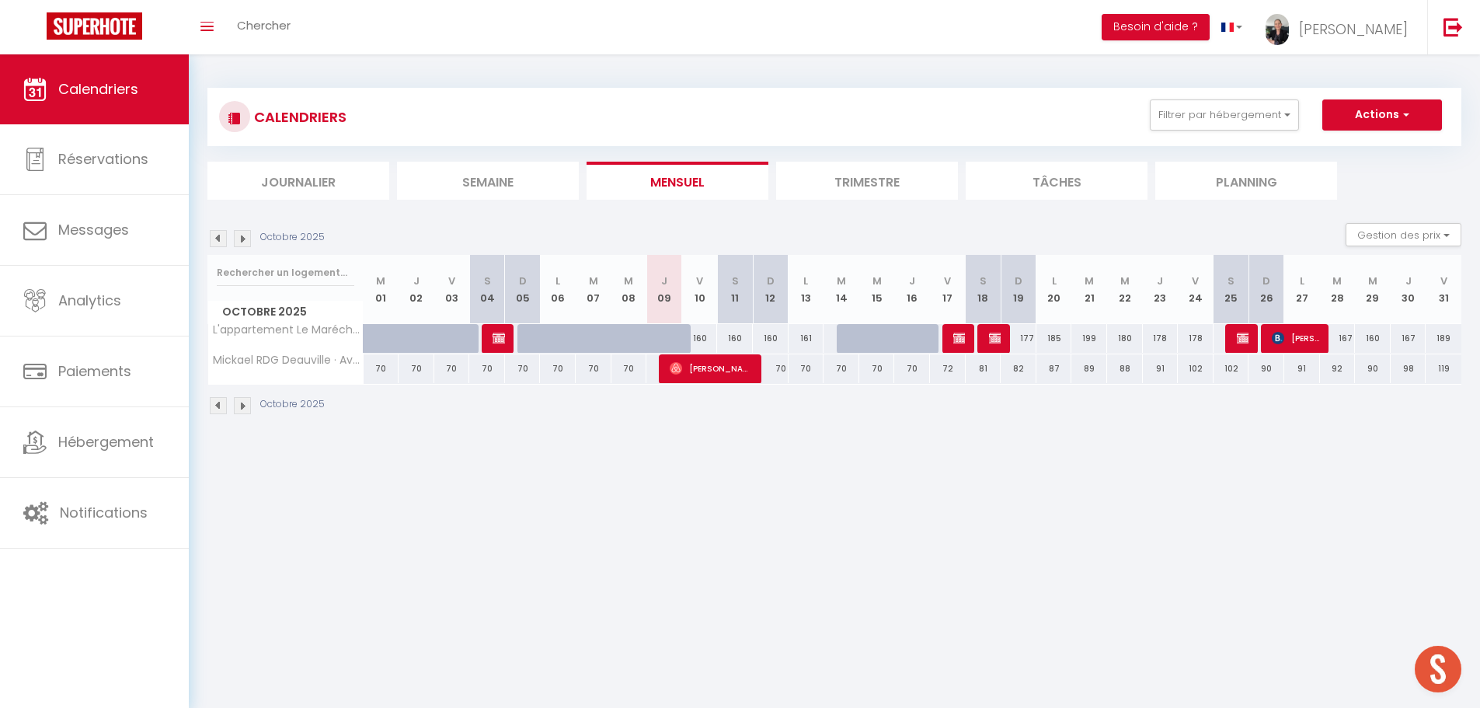
type input "[PERSON_NAME] 11 Octobre 2025"
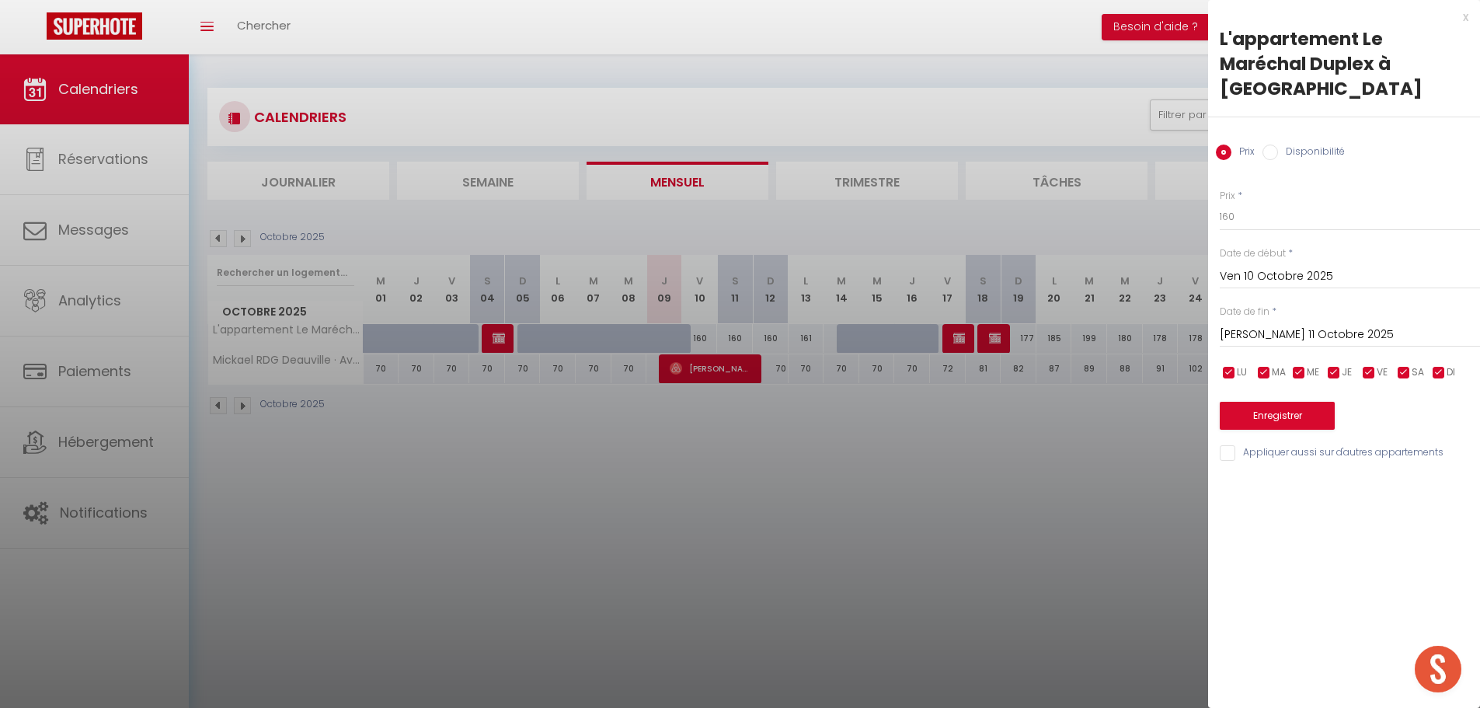
click at [793, 514] on div at bounding box center [740, 354] width 1480 height 708
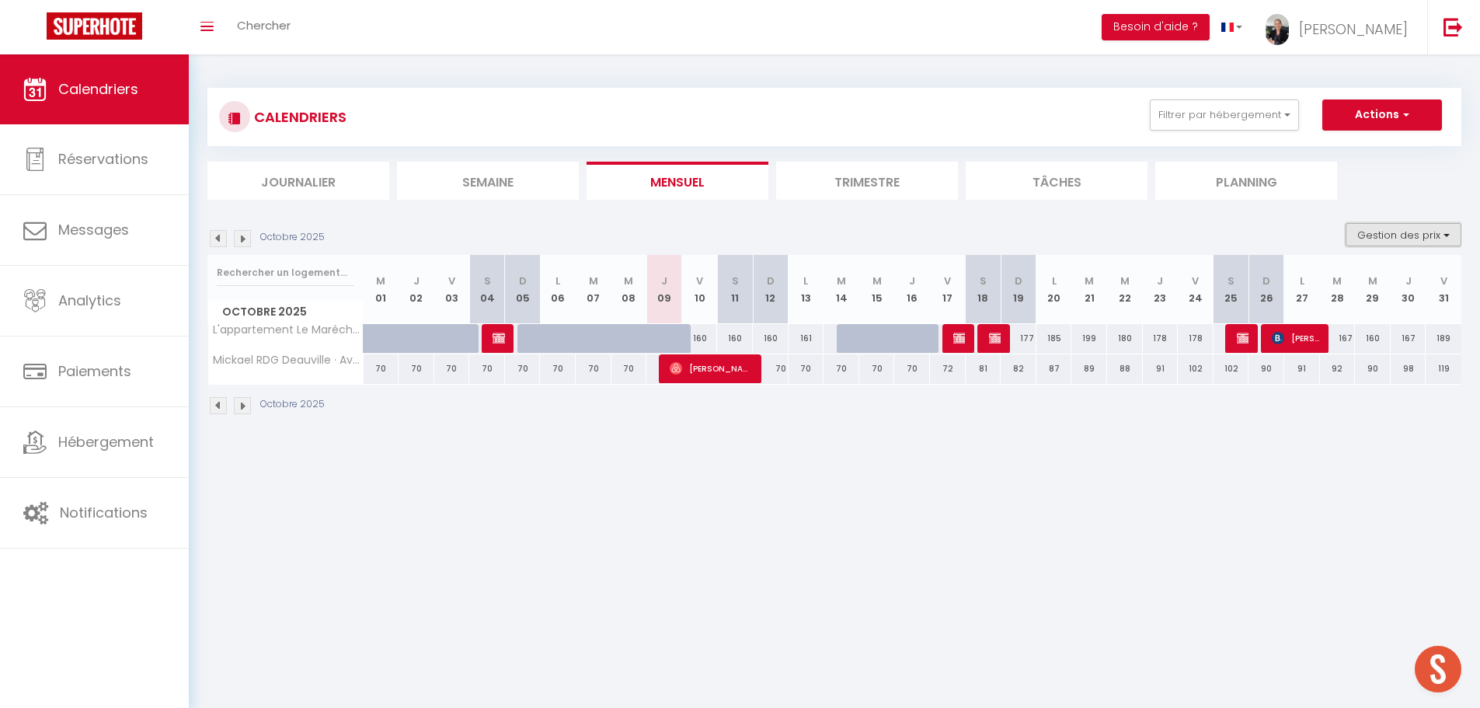
click at [1410, 235] on button "Gestion des prix" at bounding box center [1404, 234] width 116 height 23
click at [1332, 284] on input "Nb Nuits minimum" at bounding box center [1391, 283] width 140 height 16
checkbox input "true"
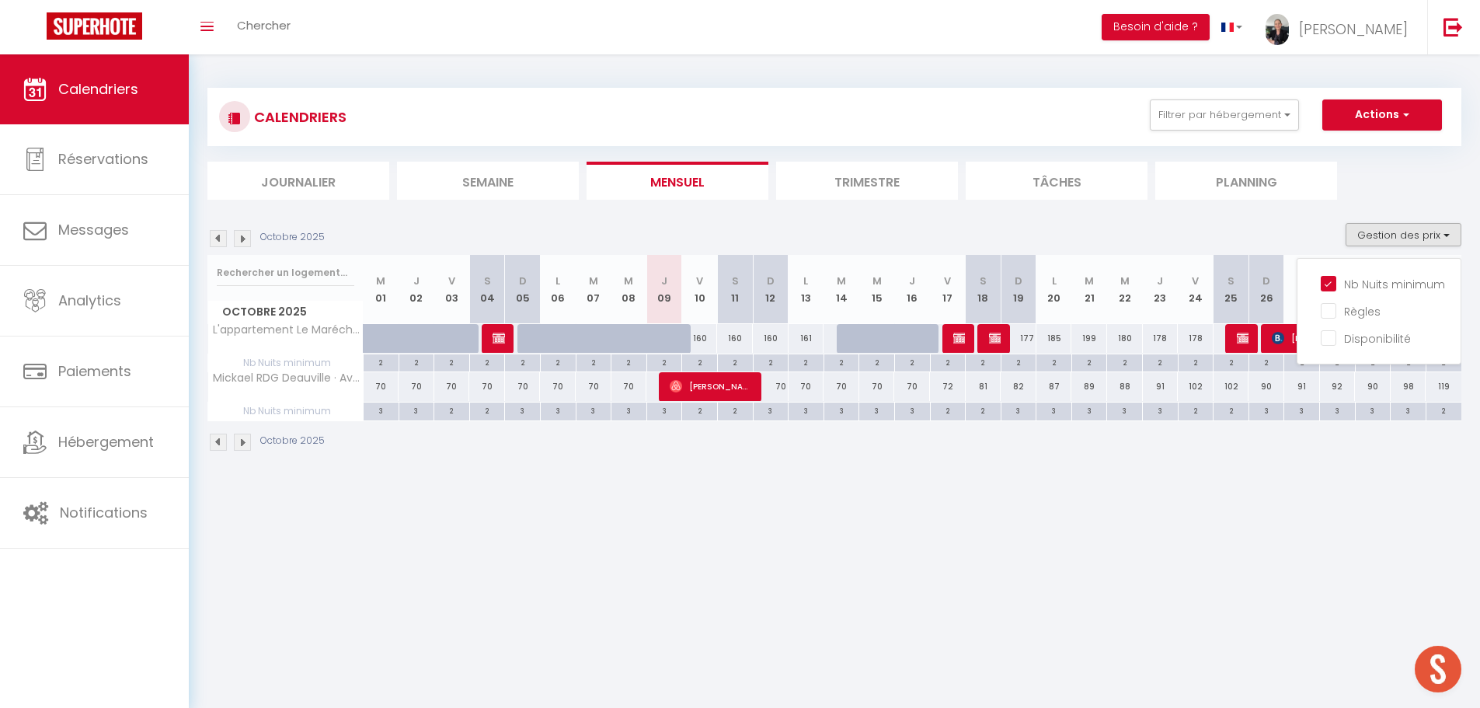
click at [699, 339] on div "160" at bounding box center [700, 338] width 36 height 29
type input "160"
type input "Ven 10 Octobre 2025"
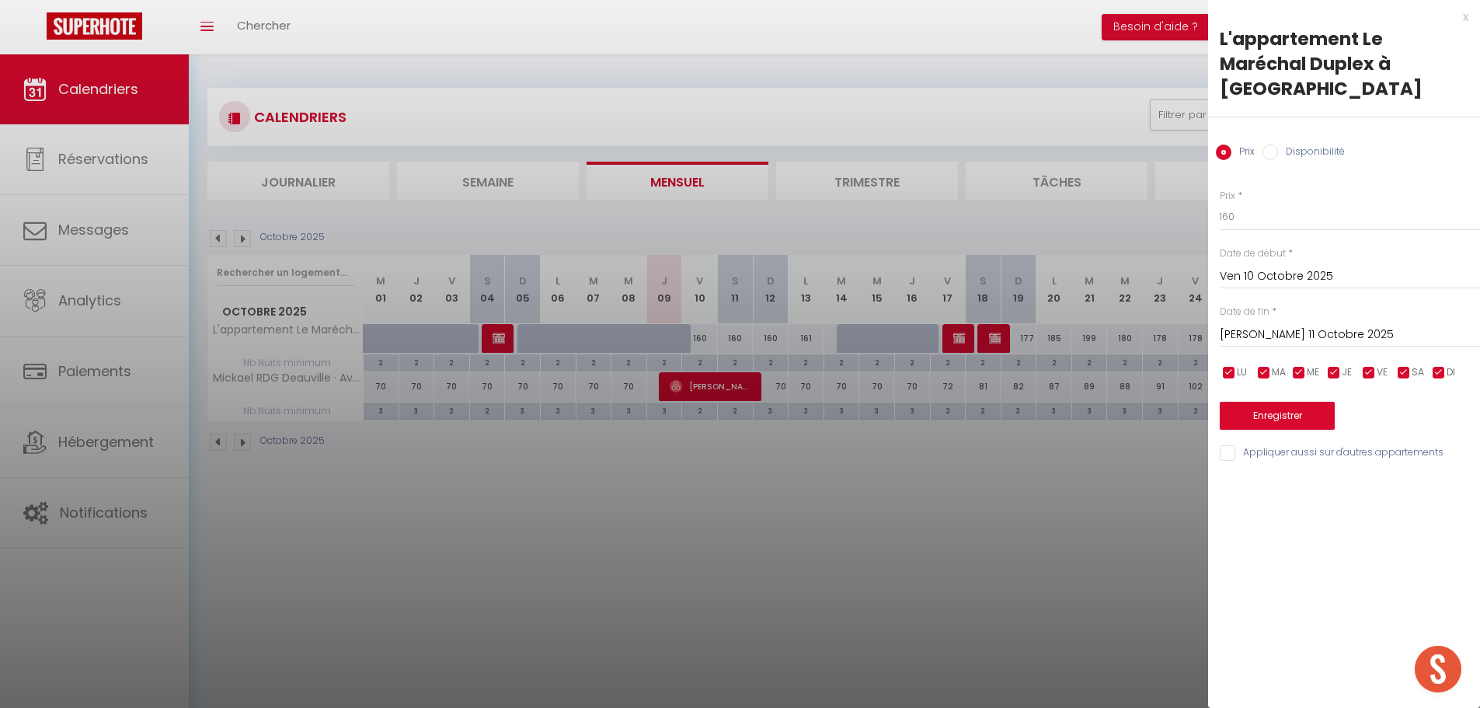
click at [1257, 325] on input "[PERSON_NAME] 11 Octobre 2025" at bounding box center [1350, 335] width 260 height 20
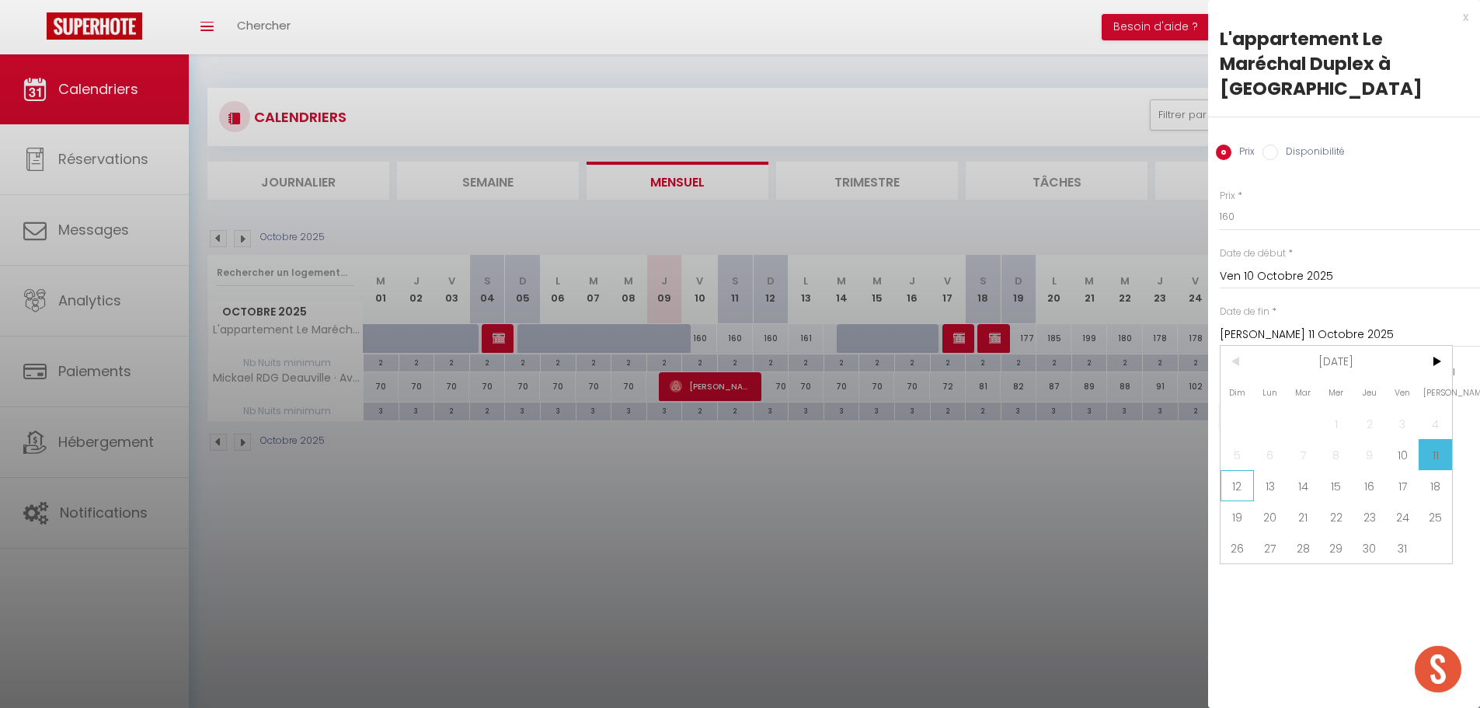
click at [1235, 470] on span "12" at bounding box center [1237, 485] width 33 height 31
type input "Dim 12 Octobre 2025"
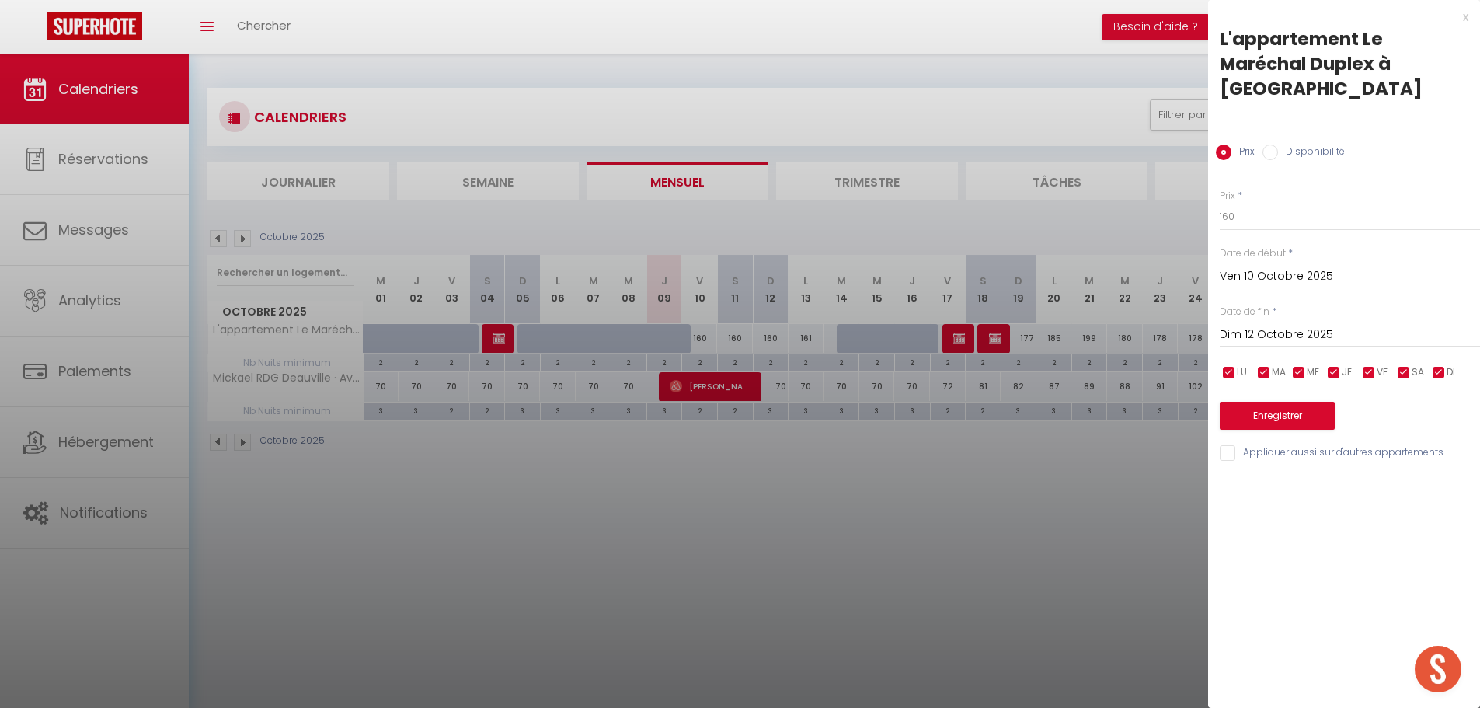
click at [1269, 145] on input "Disponibilité" at bounding box center [1271, 153] width 16 height 16
radio input "true"
radio input "false"
click at [1260, 203] on select "Disponible Indisponible" at bounding box center [1350, 218] width 260 height 30
select select "0"
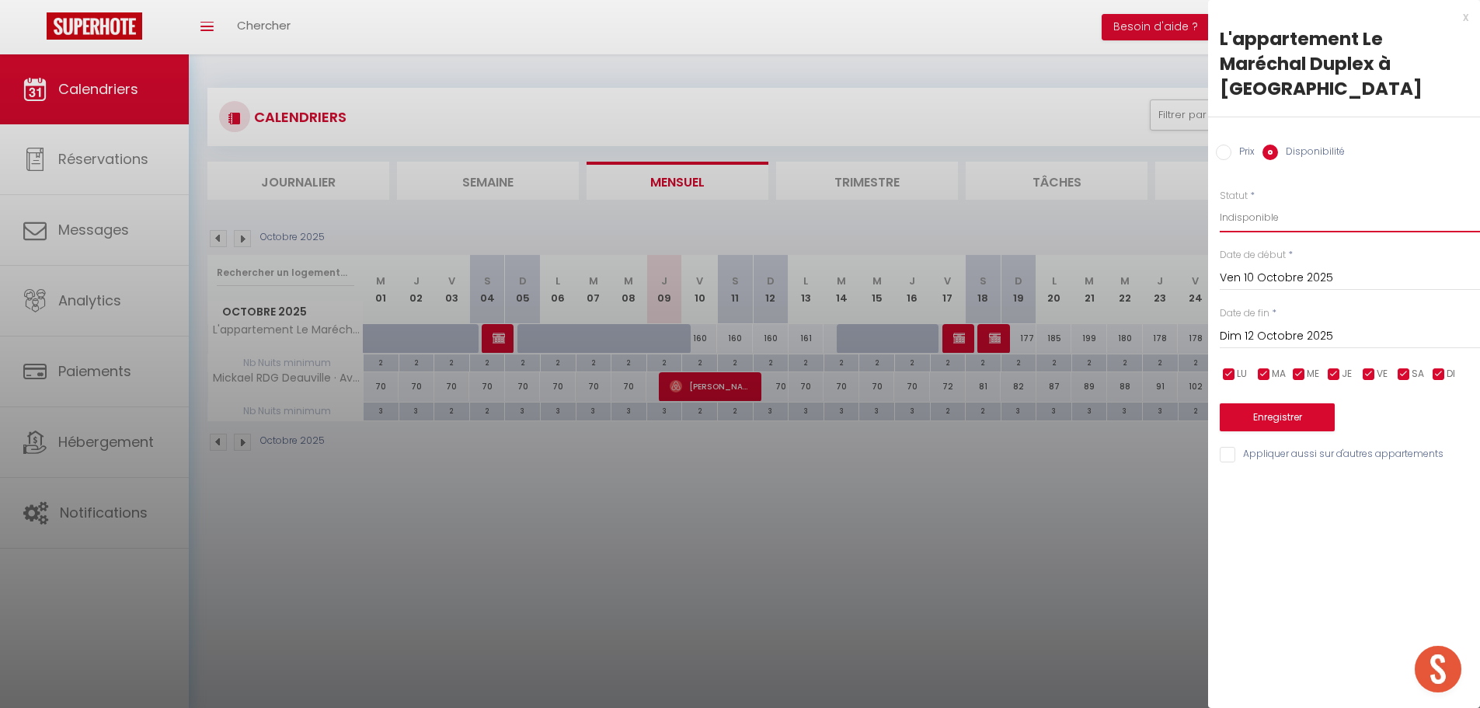
click at [1220, 203] on select "Disponible Indisponible" at bounding box center [1350, 218] width 260 height 30
click at [1276, 403] on button "Enregistrer" at bounding box center [1277, 417] width 115 height 28
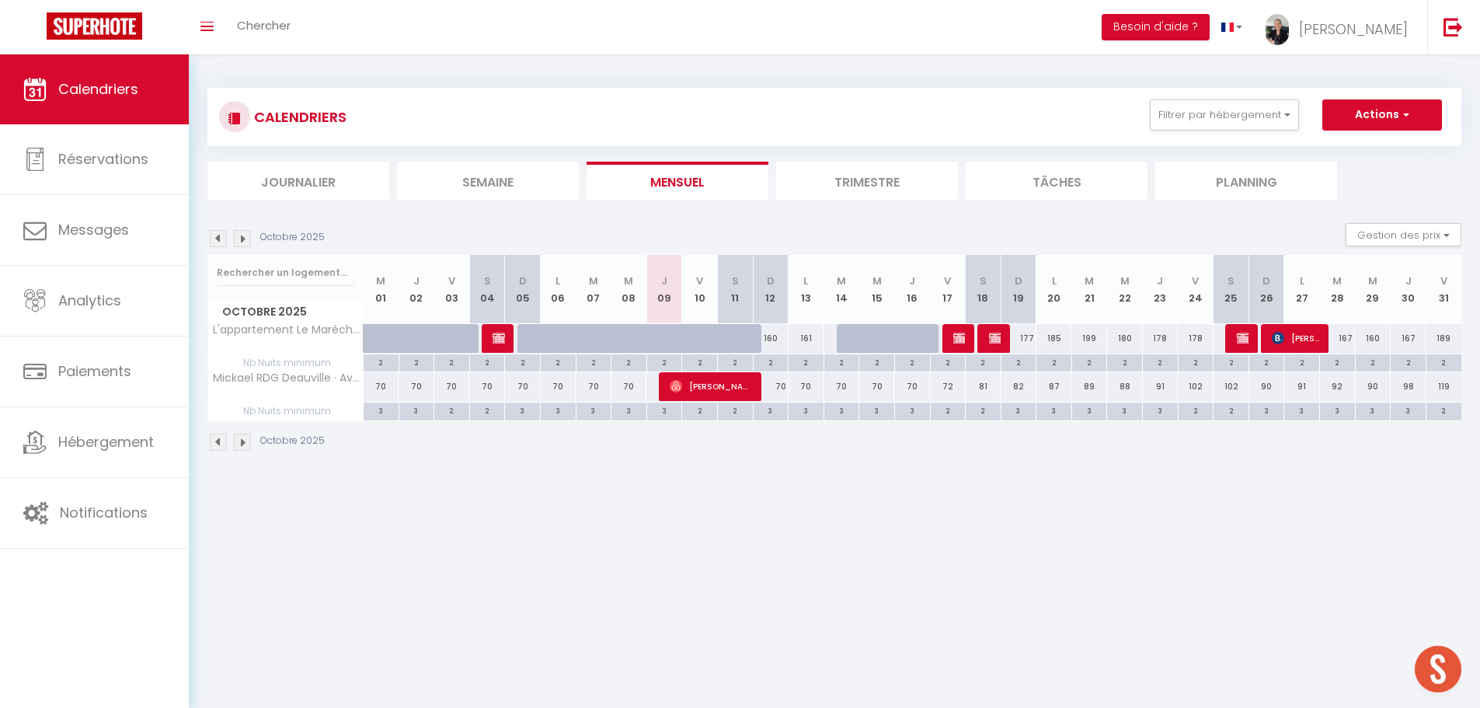
click at [574, 576] on body "🟢 Des questions ou besoin d'assistance pour la migration AirBnB? Prenez rdv >>>…" at bounding box center [740, 408] width 1480 height 708
click at [1281, 113] on button "Filtrer par hébergement" at bounding box center [1224, 114] width 149 height 31
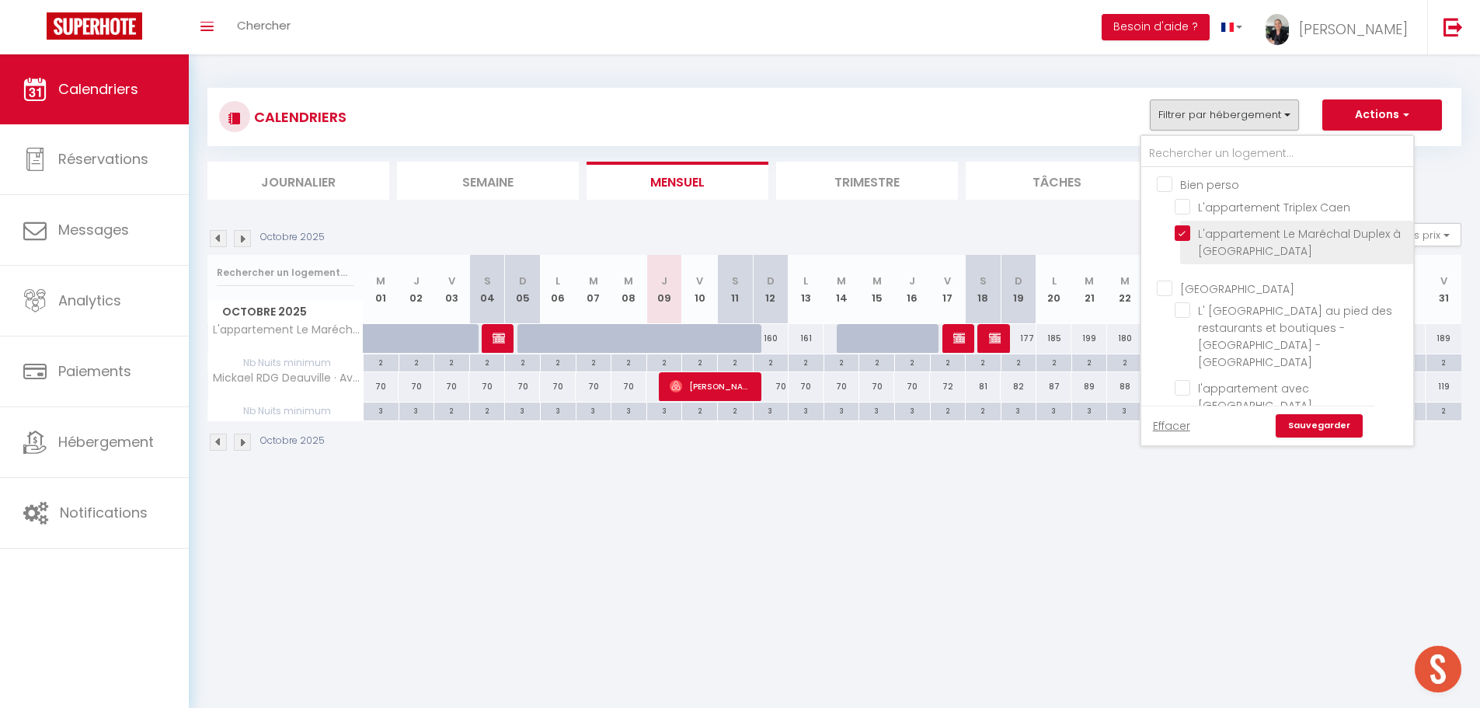
click at [1187, 232] on input "L'appartement Le Maréchal Duplex à [GEOGRAPHIC_DATA]" at bounding box center [1291, 233] width 233 height 16
checkbox input "false"
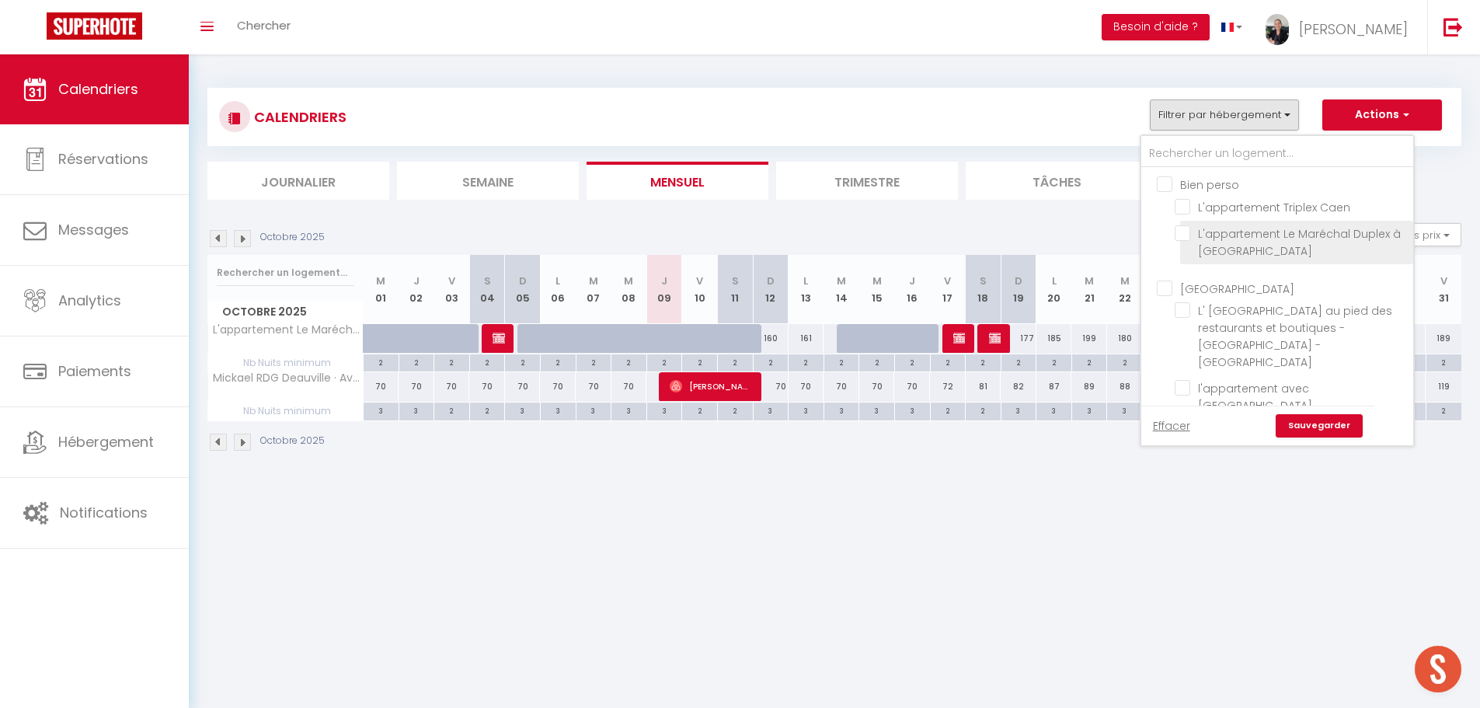
checkbox input "false"
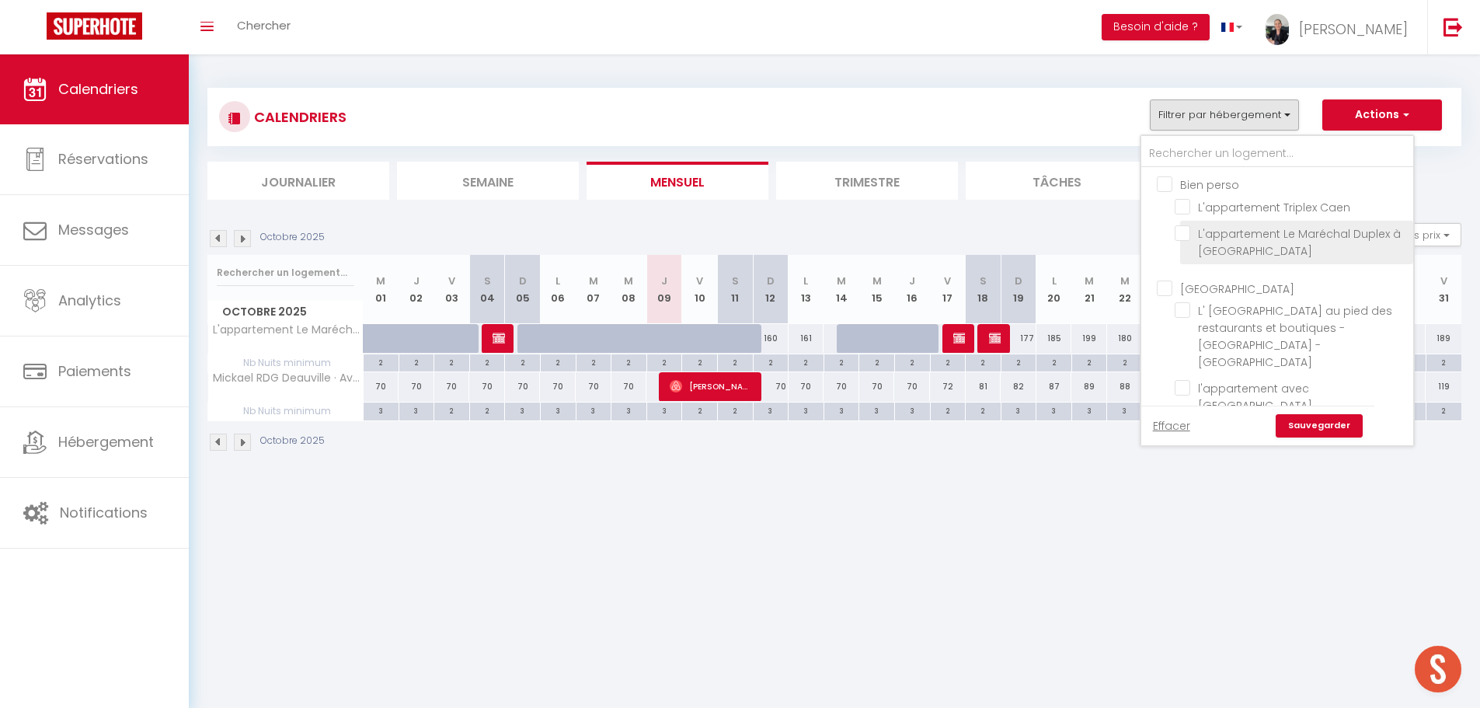
checkbox input "false"
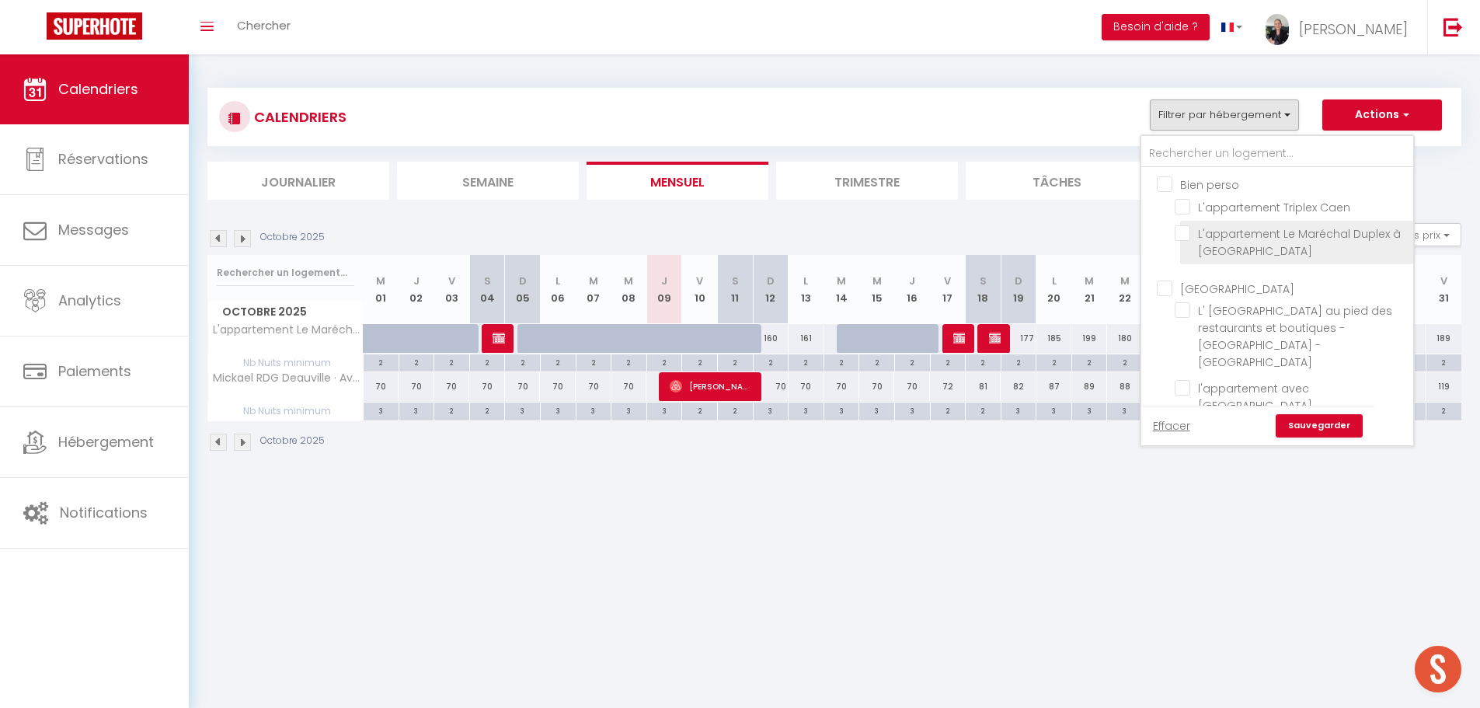
checkbox input "false"
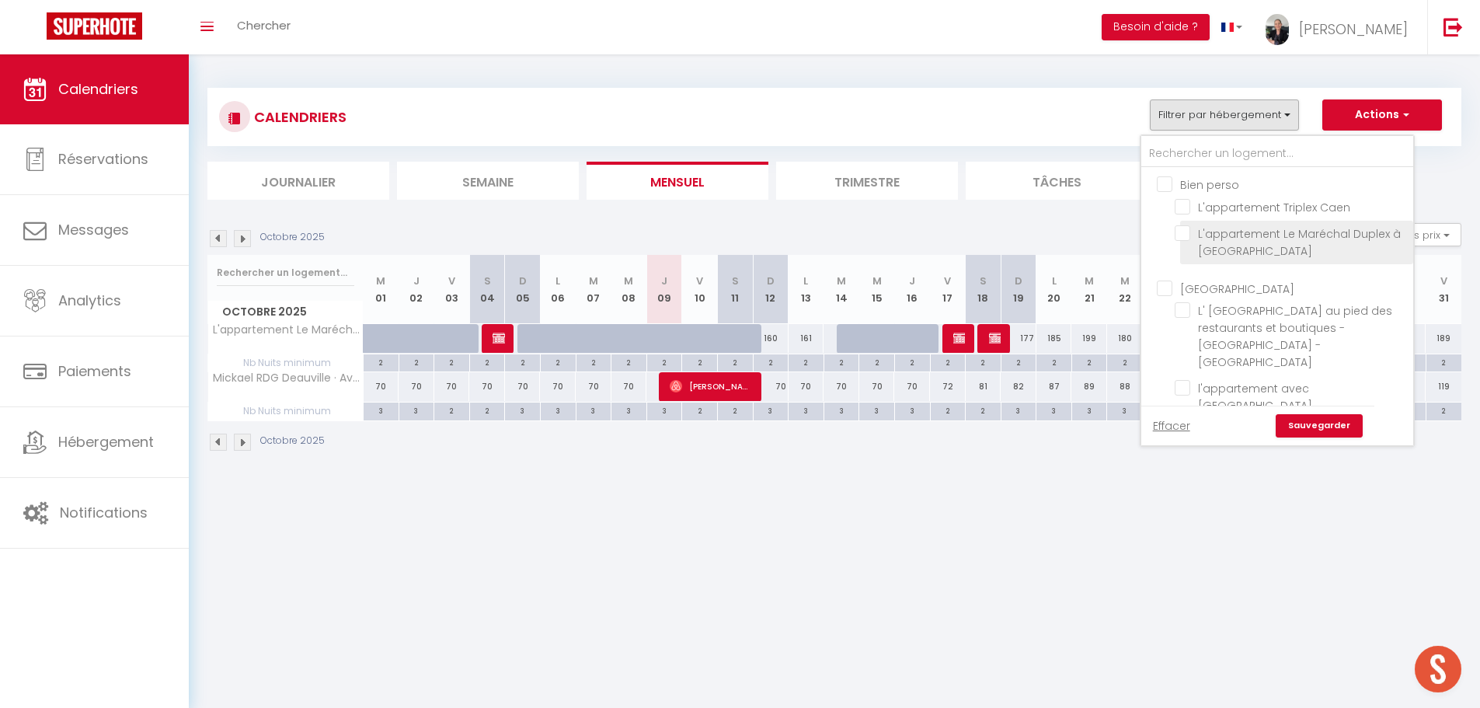
checkbox input "false"
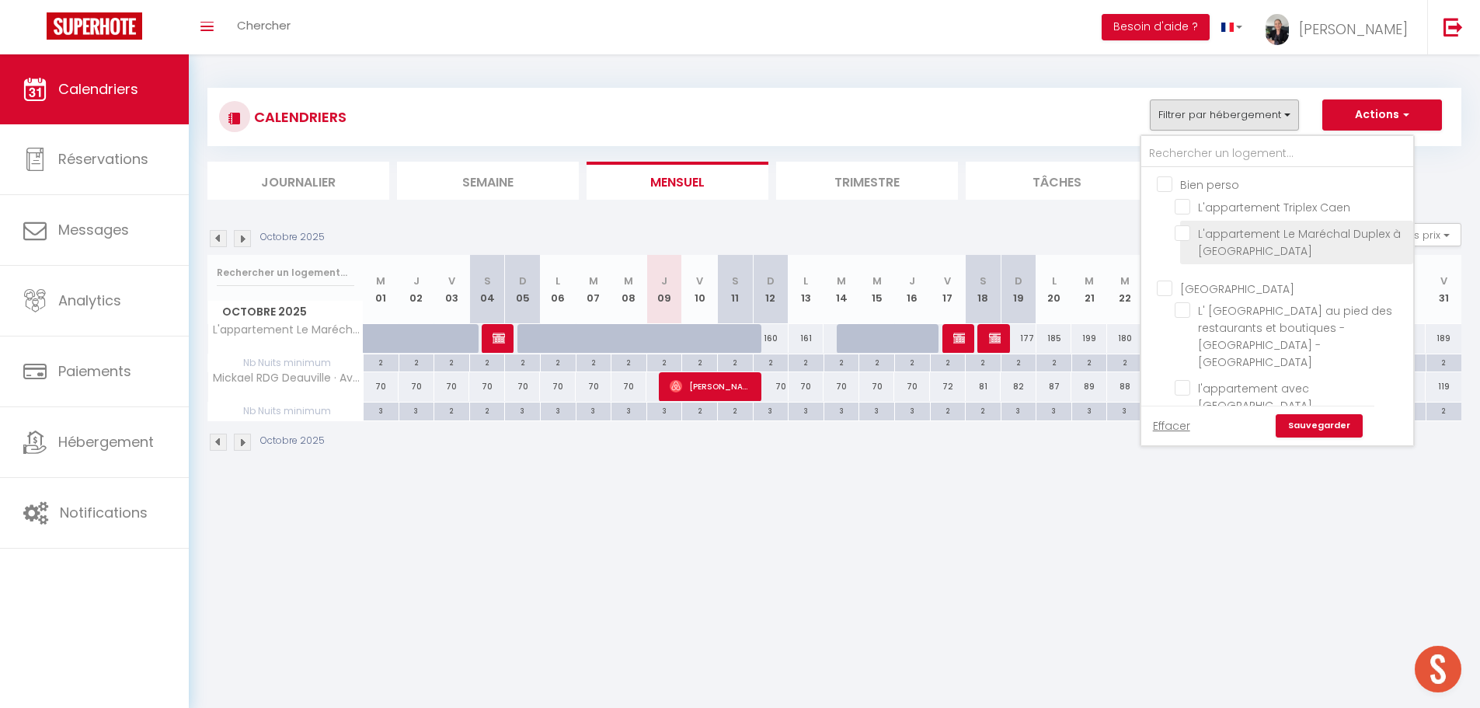
checkbox input "false"
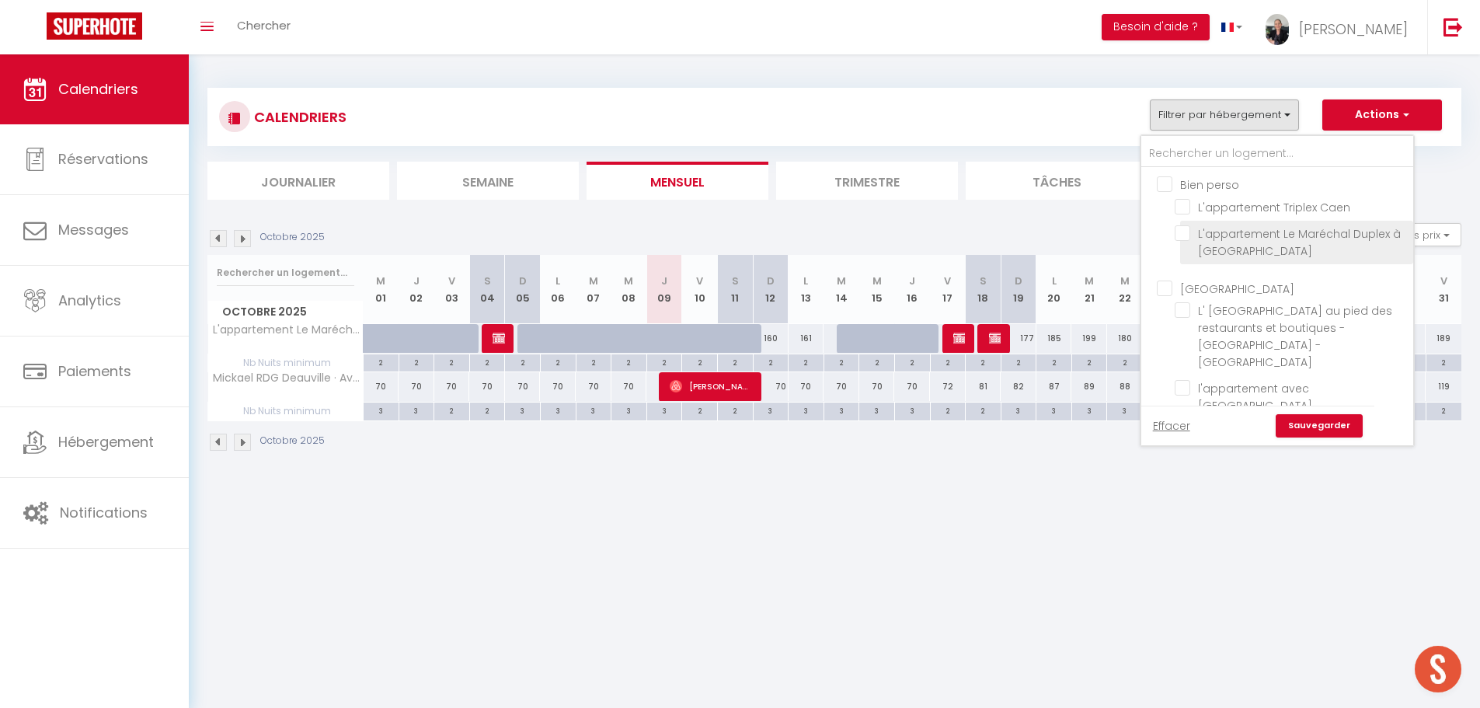
checkbox input "false"
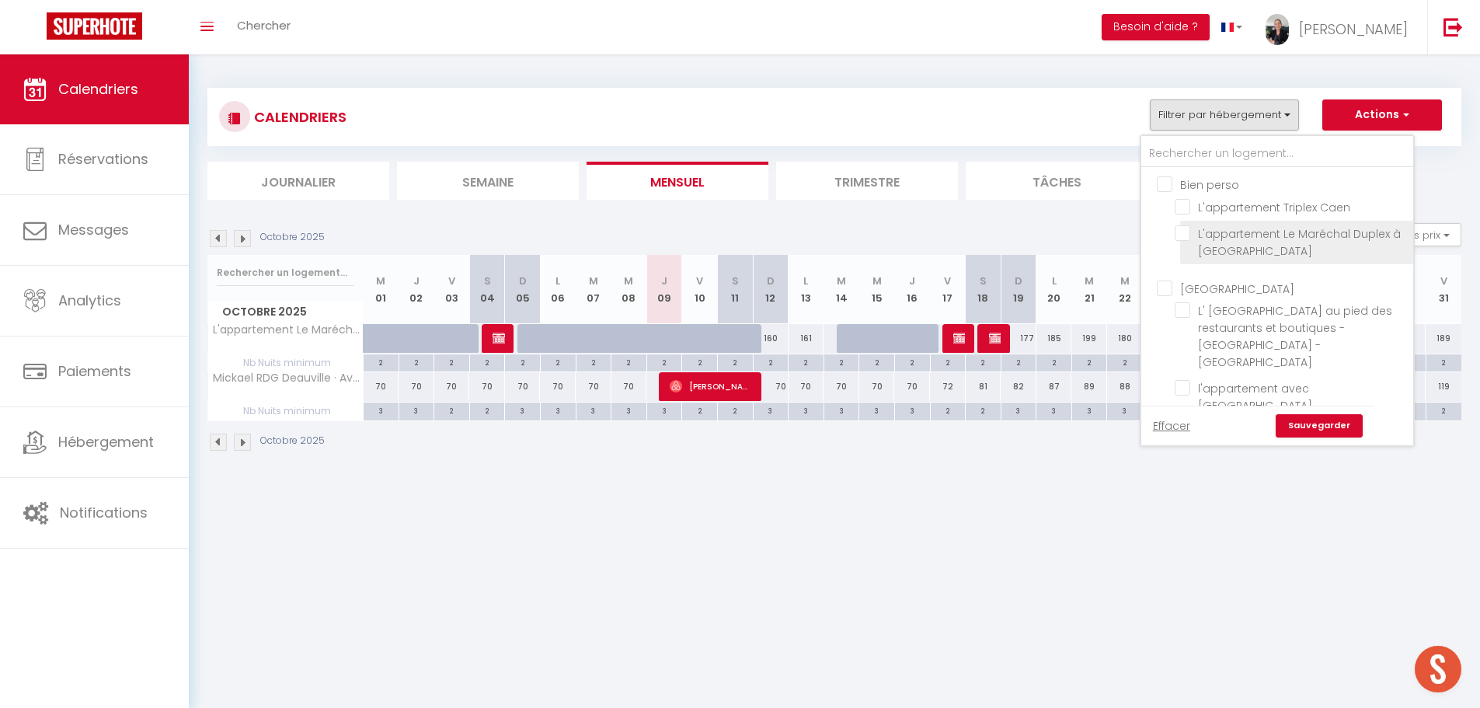
checkbox input "false"
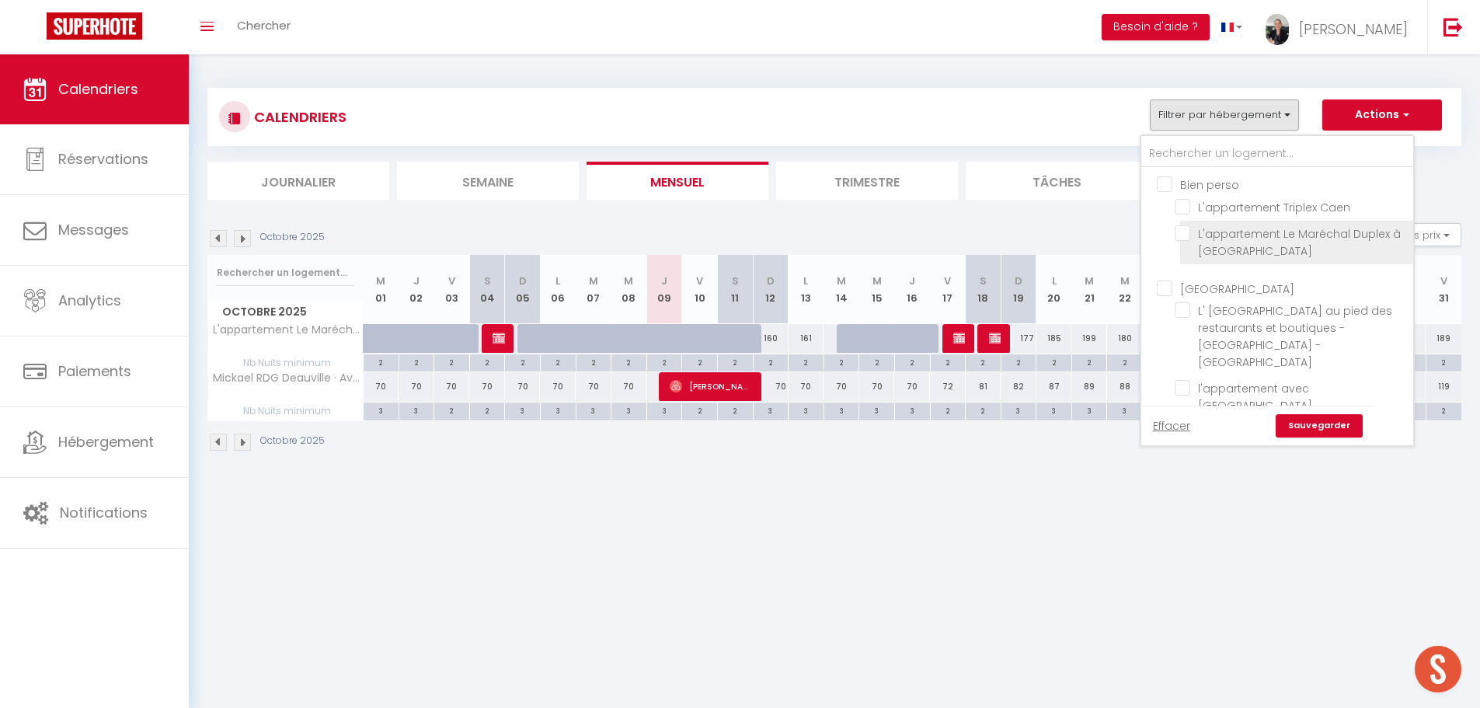
checkbox input "false"
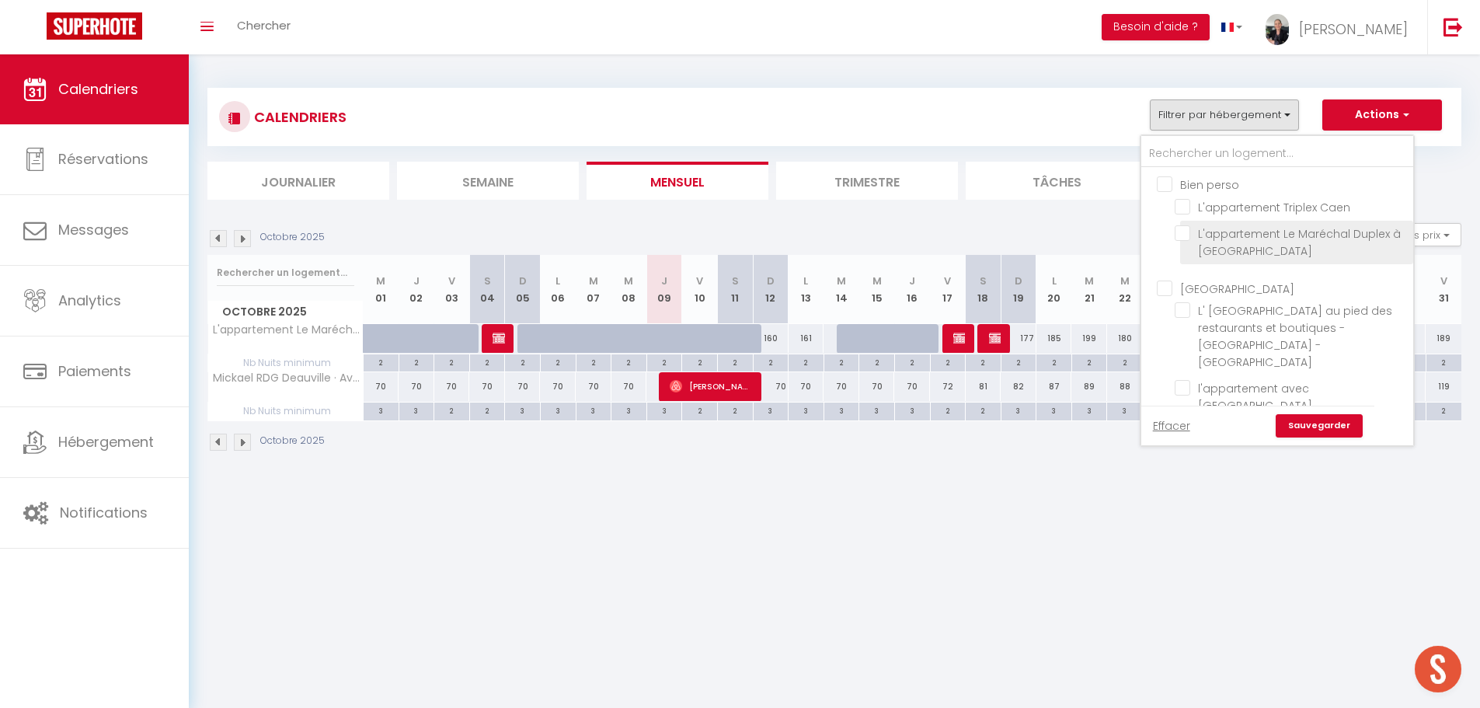
checkbox input "false"
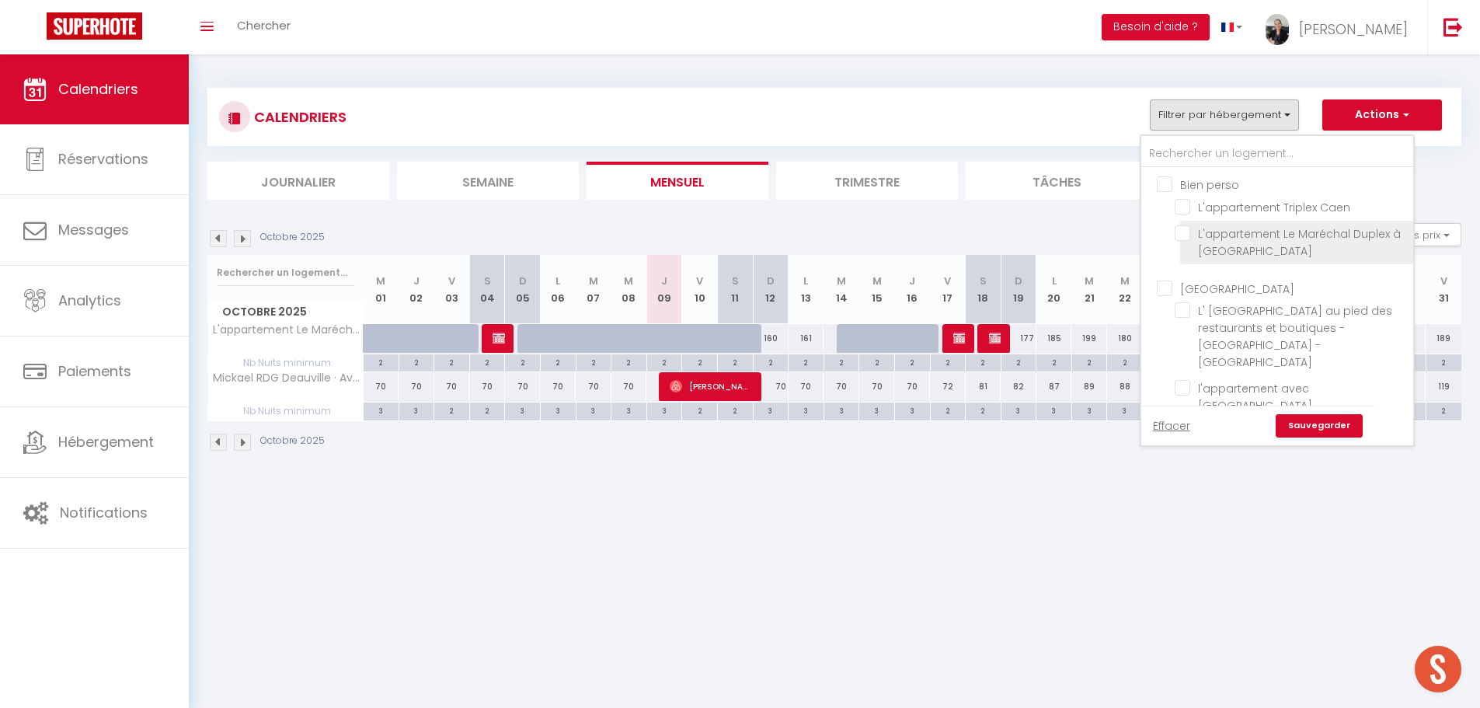
checkbox input "false"
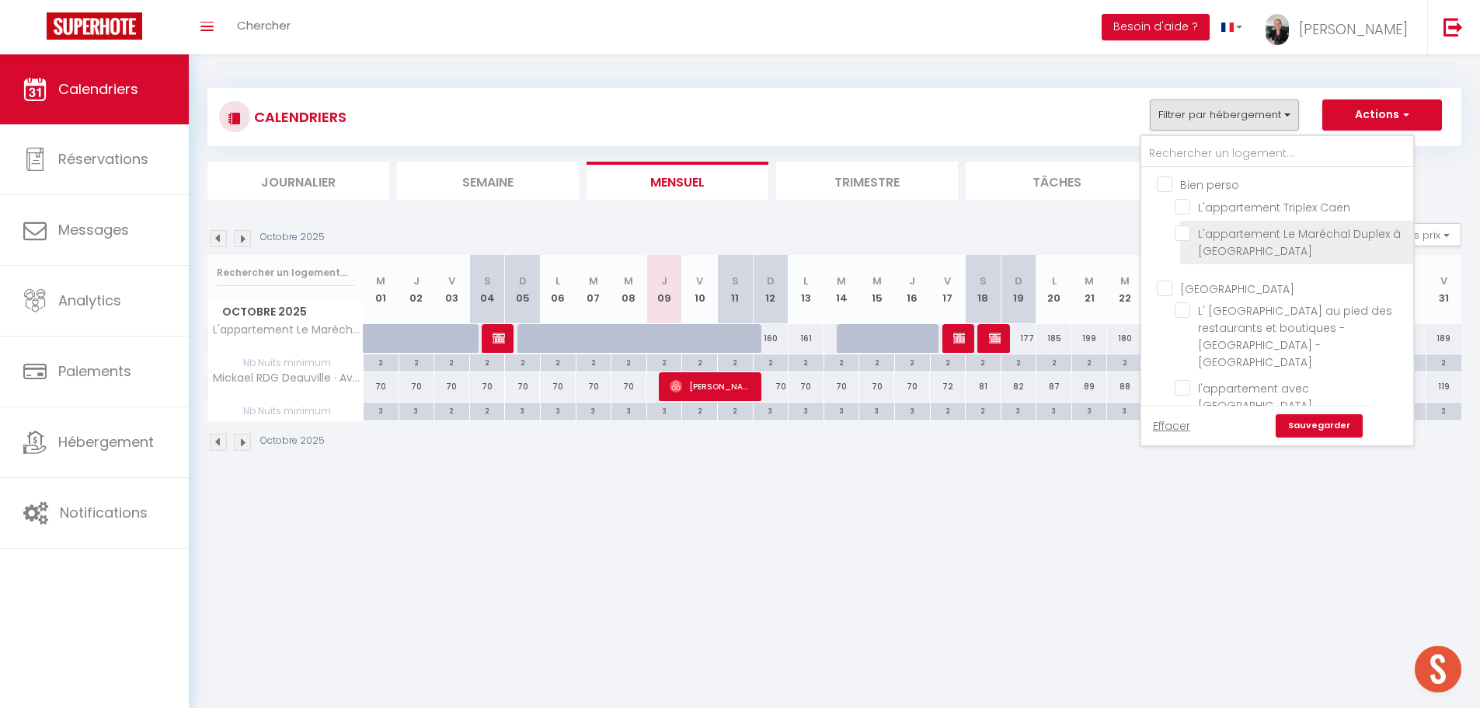
checkbox input "false"
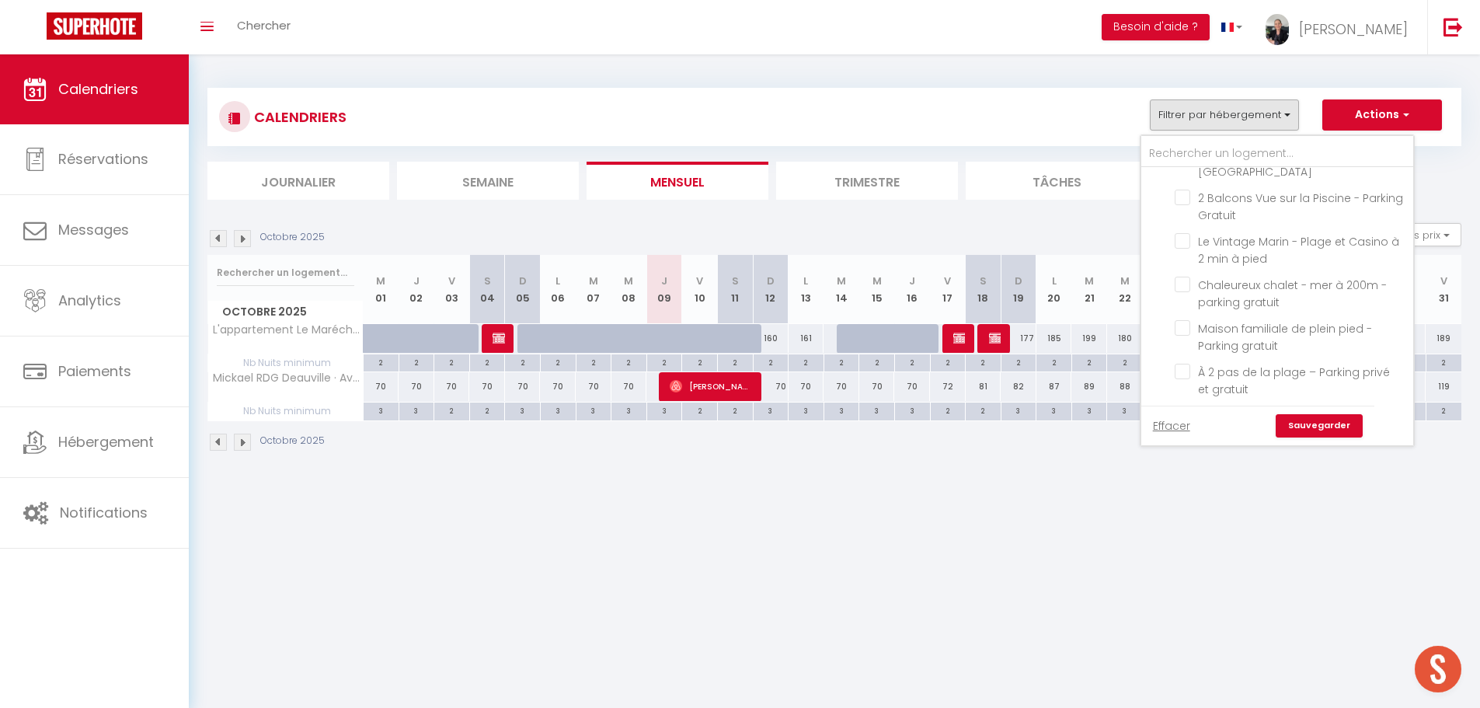
click at [1184, 451] on input "Le Havre [PERSON_NAME] · Large Villa indoor... · Large Villa indoor swimming po…" at bounding box center [1291, 459] width 233 height 16
checkbox input "true"
checkbox input "false"
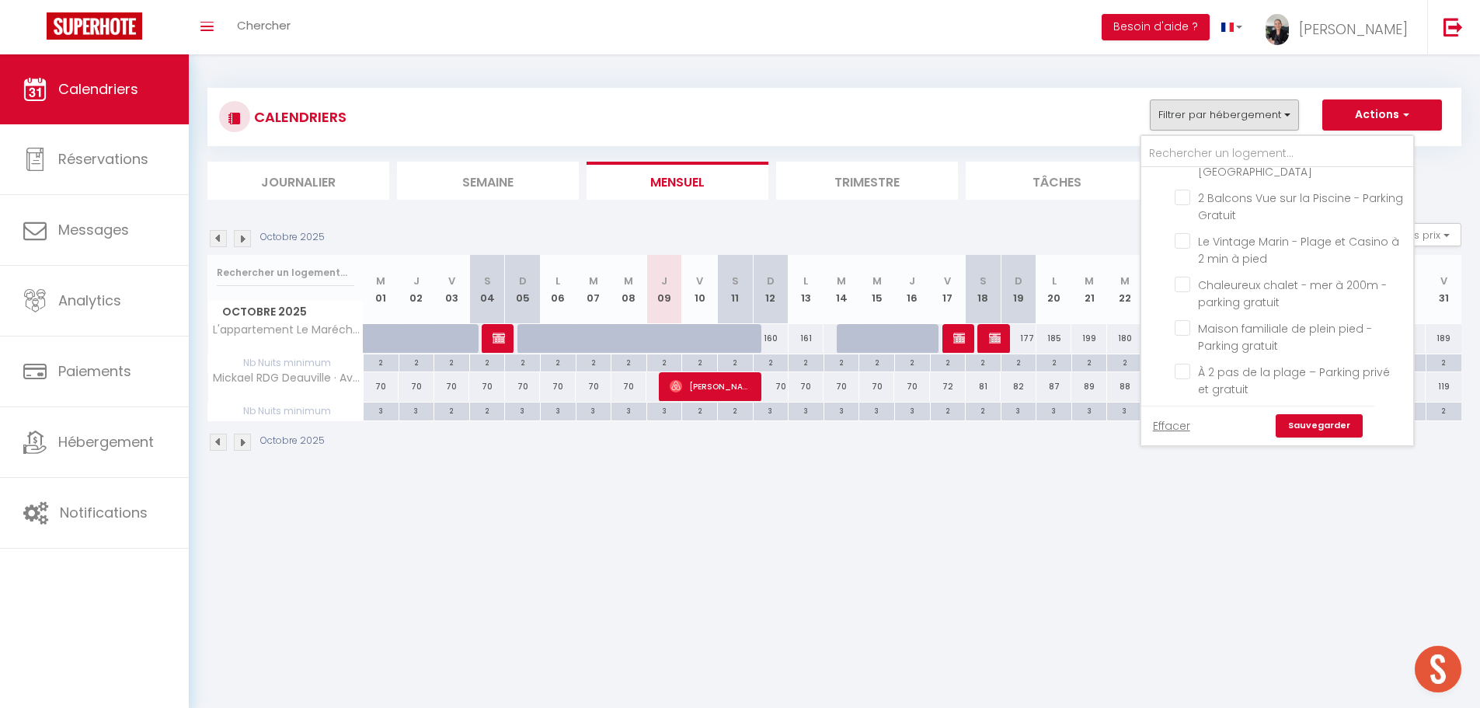
checkbox input "false"
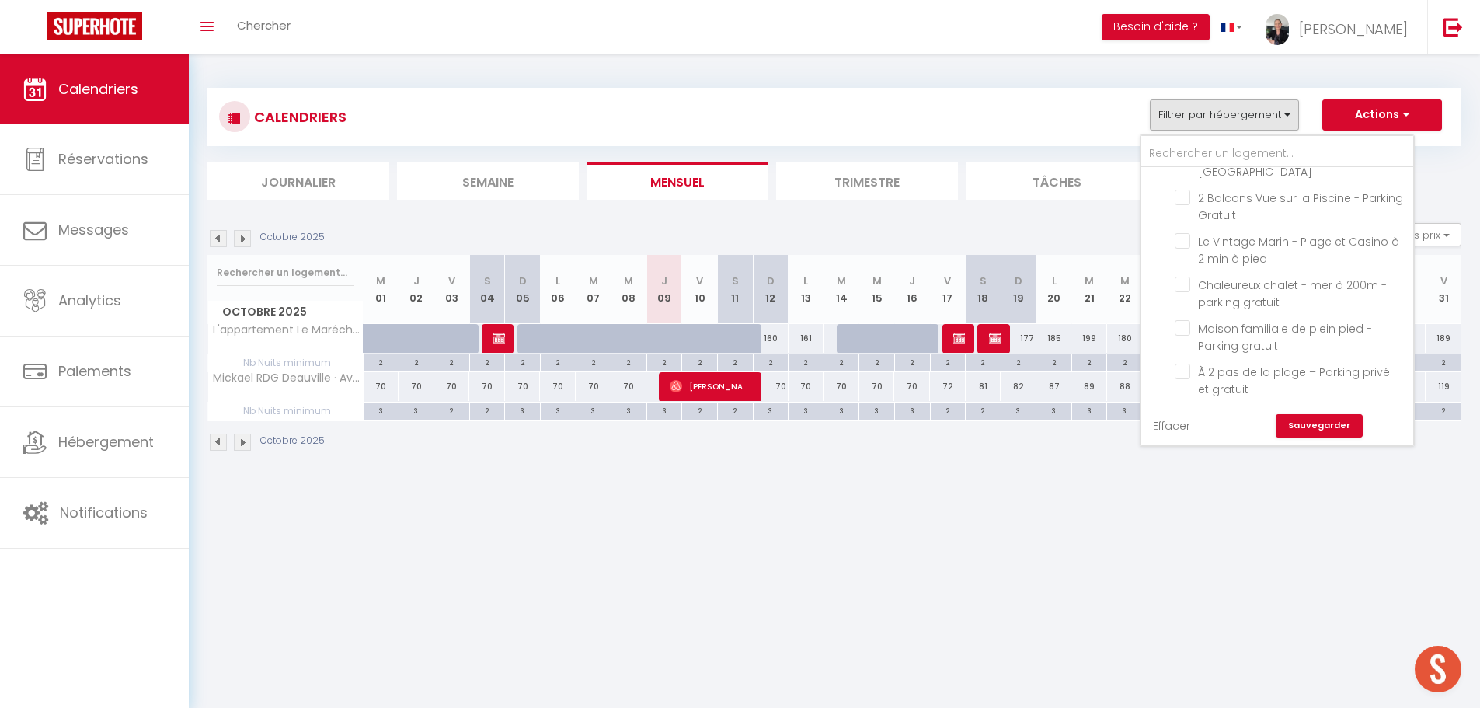
checkbox input "false"
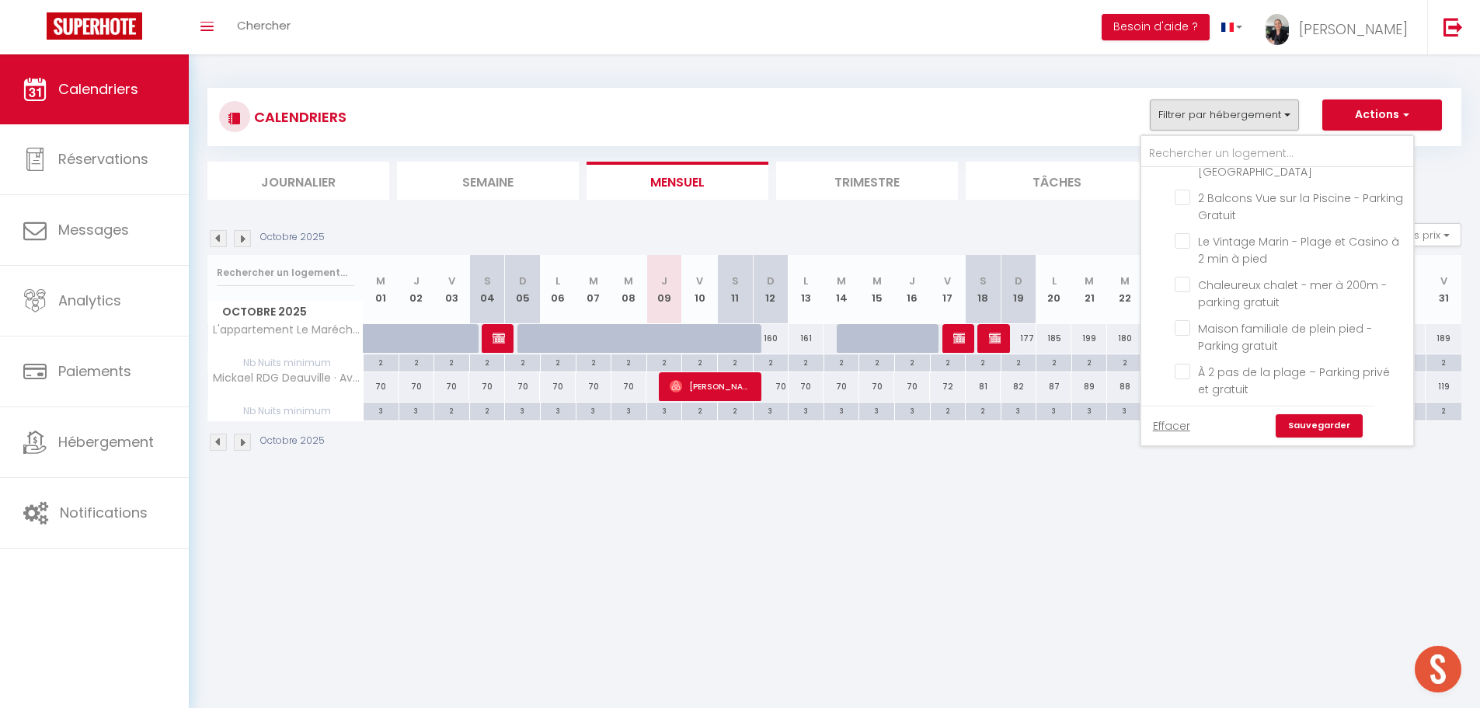
checkbox input "false"
click at [1313, 427] on link "Sauvegarder" at bounding box center [1319, 425] width 87 height 23
